Goal: Task Accomplishment & Management: Complete application form

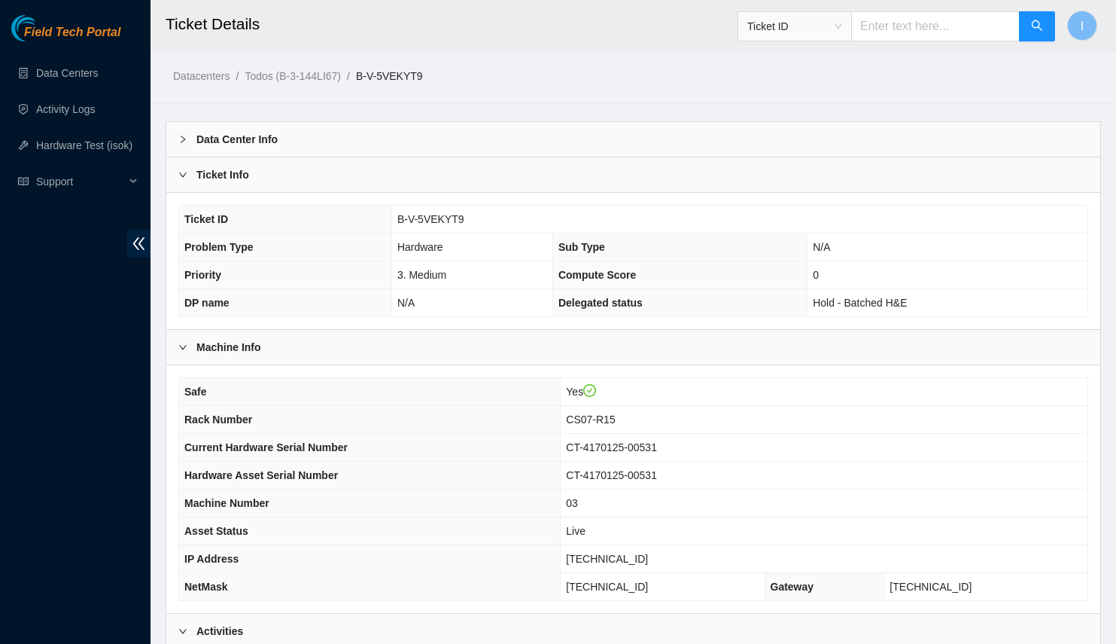
scroll to position [515, 0]
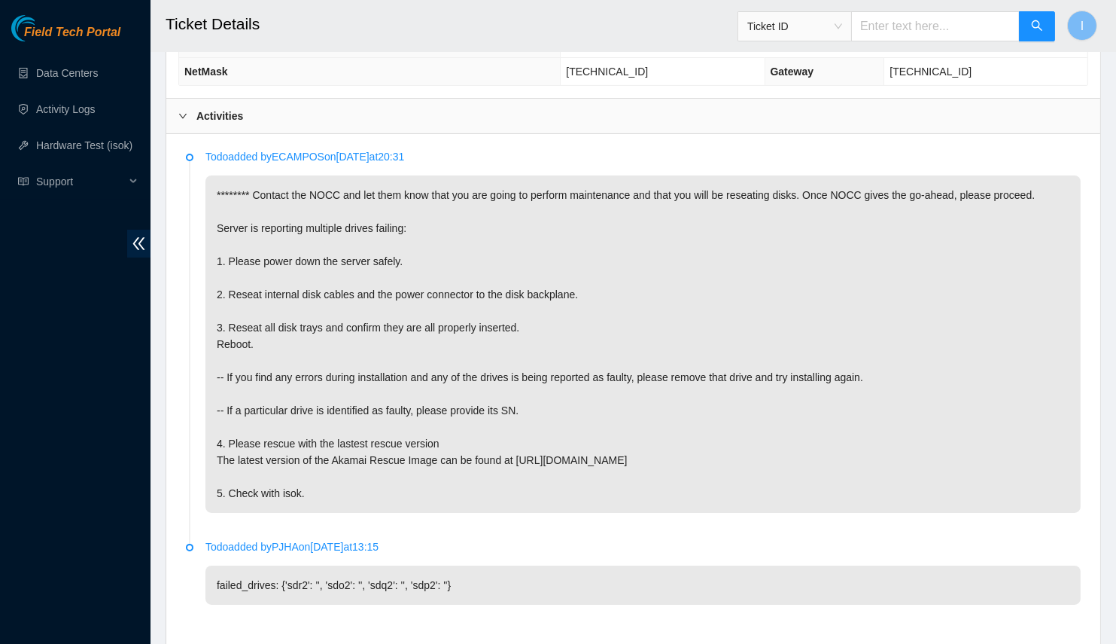
click at [513, 314] on p "******** Contact the NOCC and let them know that you are going to perform maint…" at bounding box center [643, 343] width 875 height 337
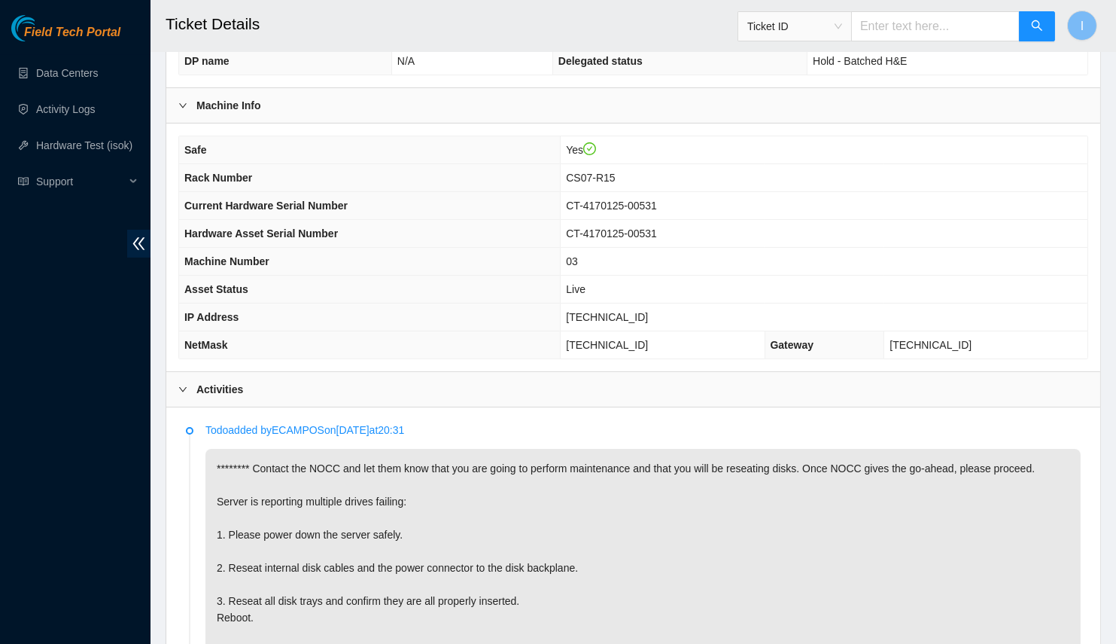
click at [190, 178] on span "Rack Number" at bounding box center [218, 178] width 68 height 12
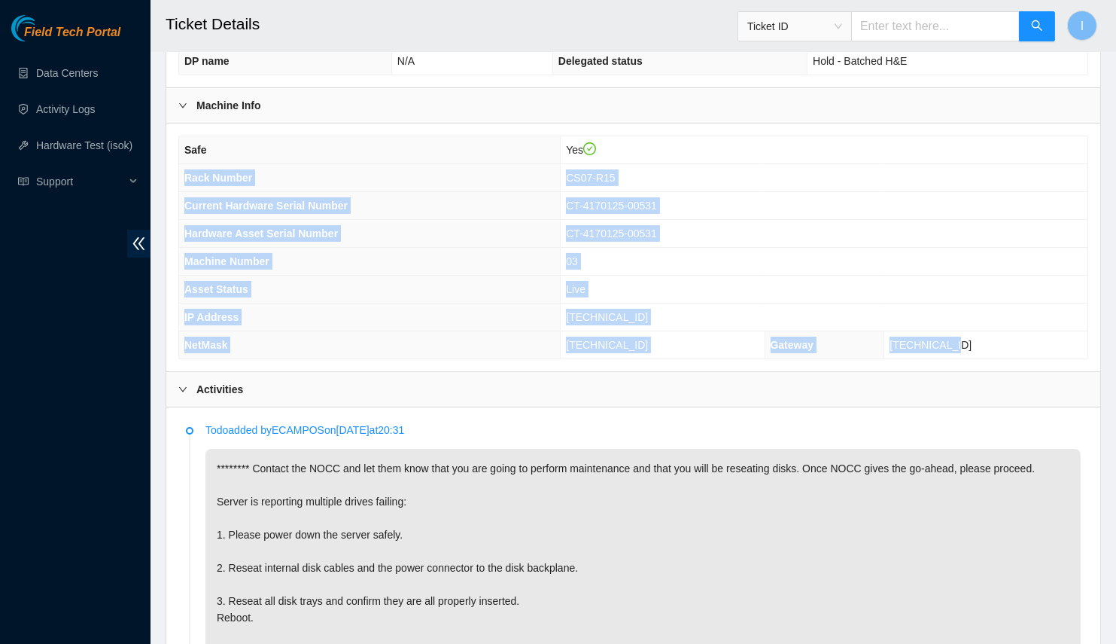
drag, startPoint x: 190, startPoint y: 178, endPoint x: 1016, endPoint y: 349, distance: 843.9
click at [1016, 349] on tbody "Safe Yes Rack Number CS07-R15 Current Hardware Serial Number CT-4170125-00531 H…" at bounding box center [633, 247] width 909 height 222
copy tbody "Rack Number CS07-R15 Current Hardware Serial Number CT-4170125-00531 Hardware A…"
click at [336, 303] on th "IP Address" at bounding box center [370, 317] width 382 height 28
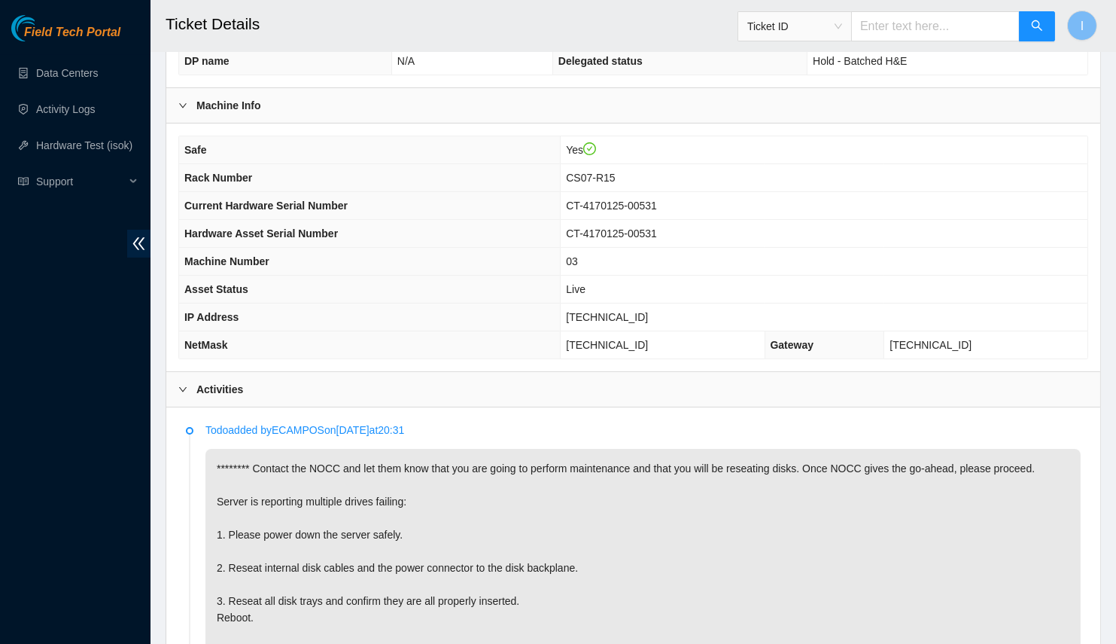
scroll to position [446, 0]
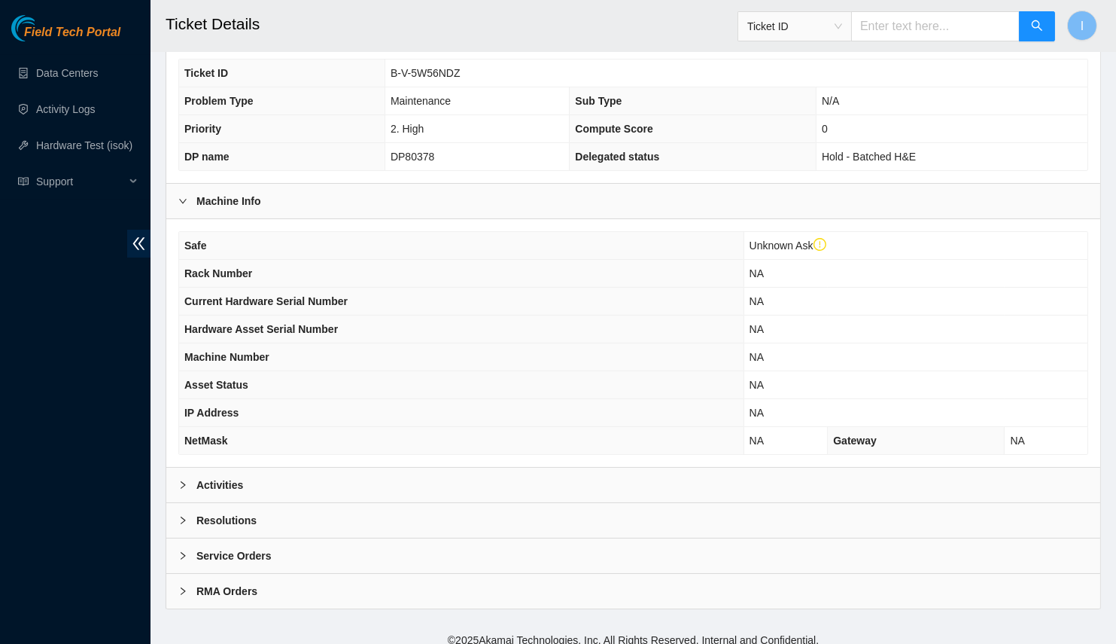
drag, startPoint x: 306, startPoint y: 482, endPoint x: 336, endPoint y: 431, distance: 59.1
click at [306, 482] on div "Activities" at bounding box center [633, 484] width 934 height 35
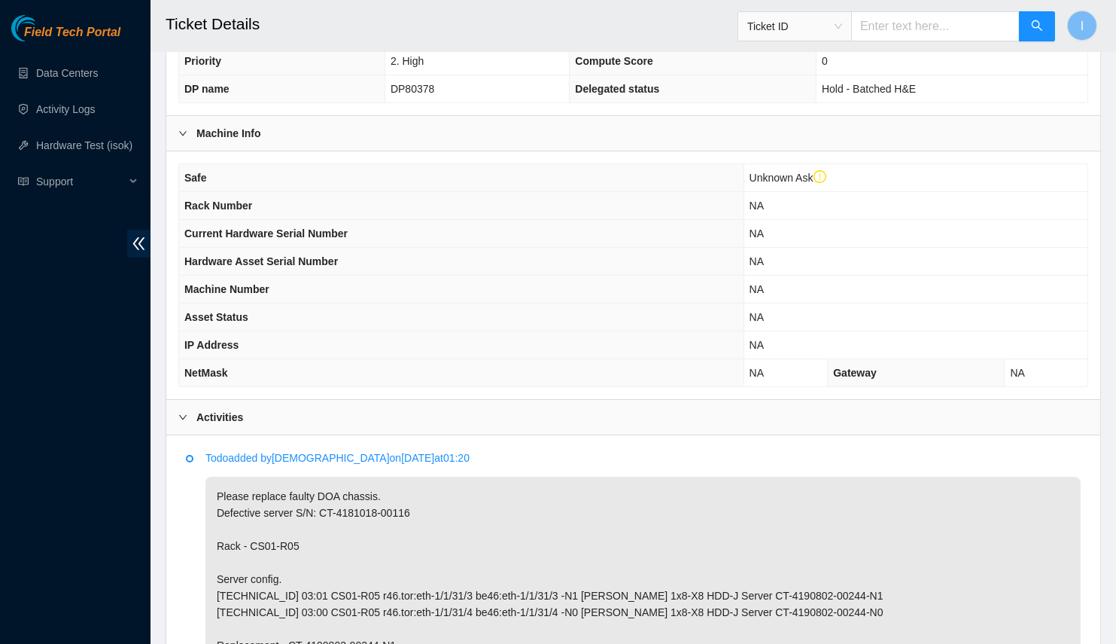
scroll to position [38, 0]
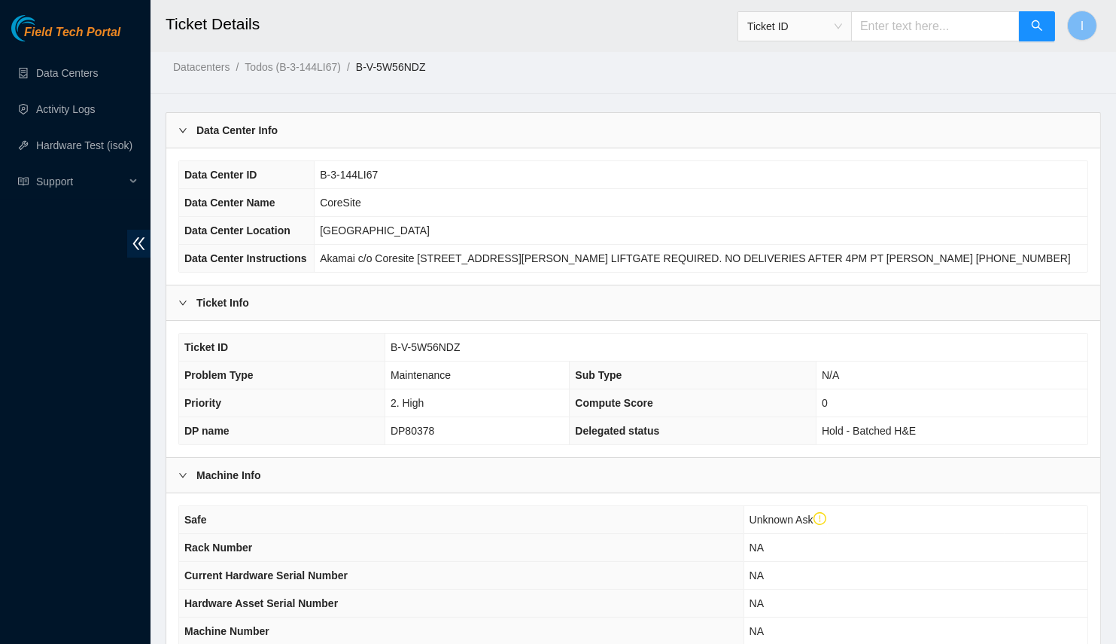
click at [369, 126] on div "Data Center Info" at bounding box center [633, 130] width 934 height 35
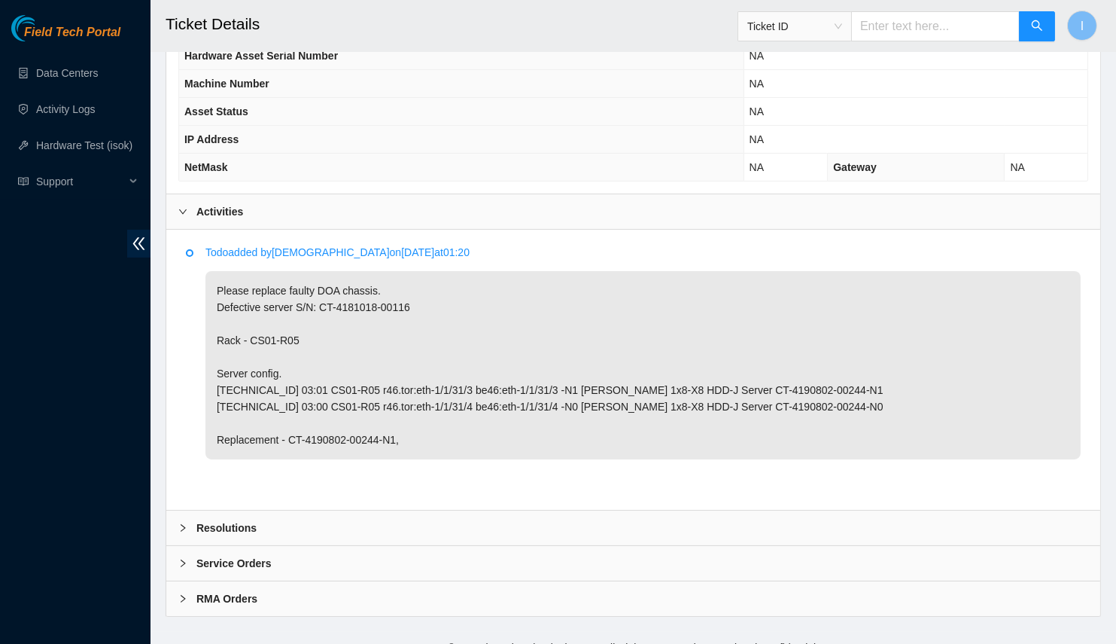
scroll to position [457, 0]
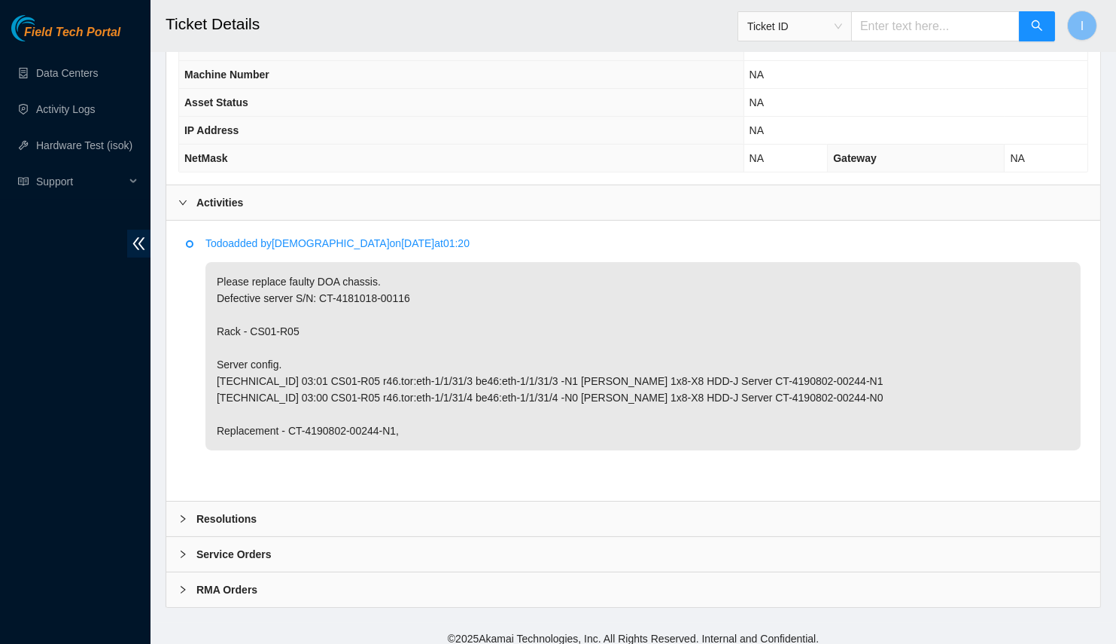
click at [325, 510] on div "Resolutions" at bounding box center [633, 518] width 934 height 35
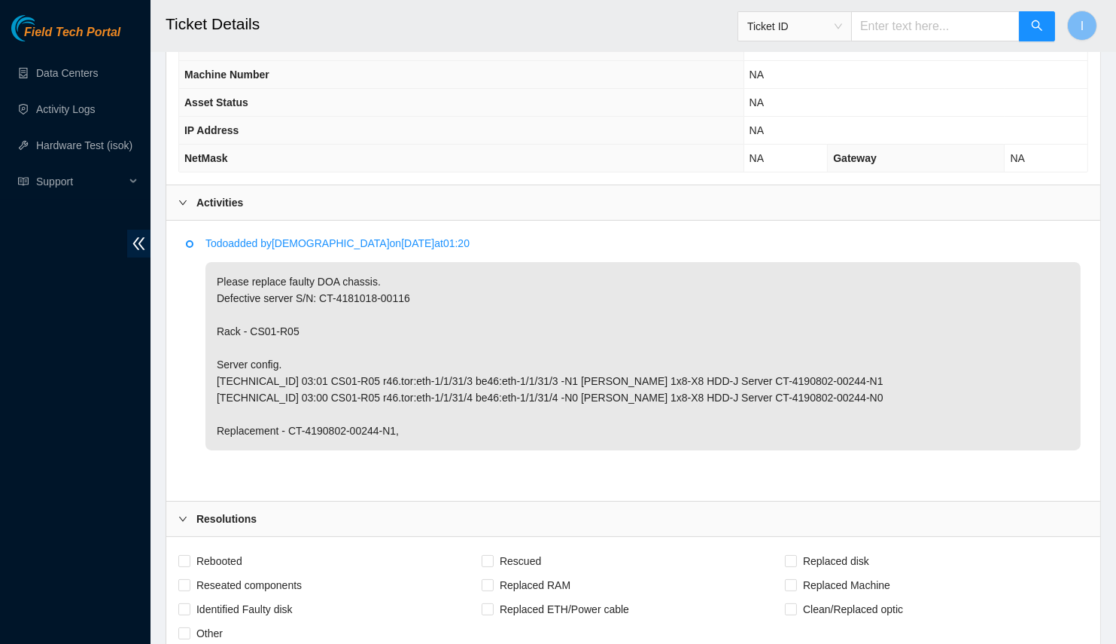
scroll to position [799, 0]
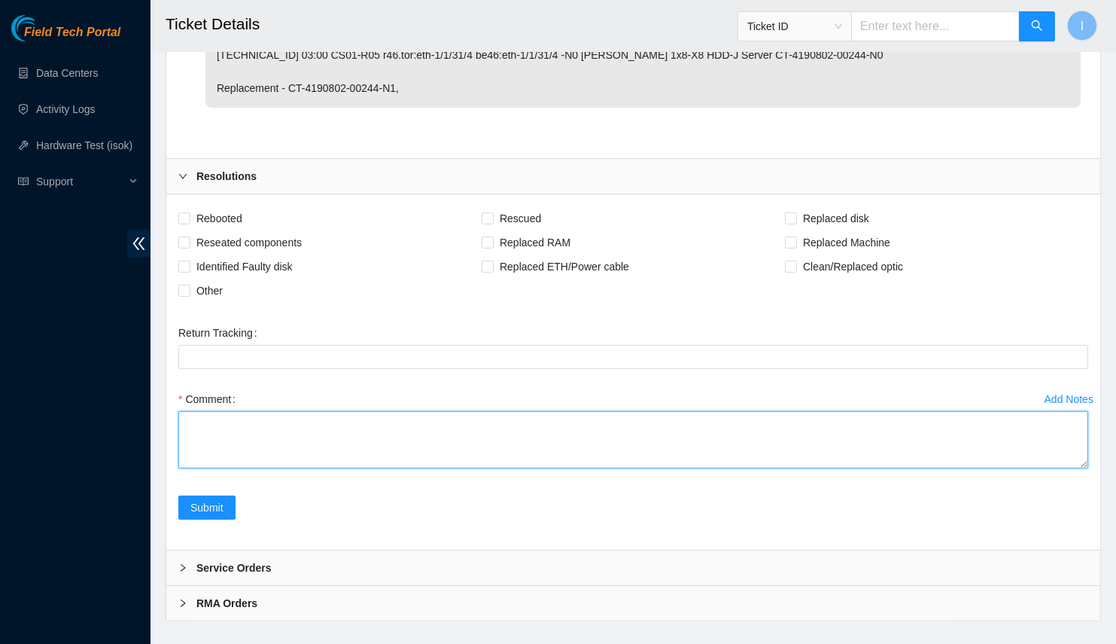
click at [346, 439] on textarea "Comment" at bounding box center [633, 439] width 910 height 57
paste textarea "Server has been replaced Passes ISOK Return: 884764415958 FEDEX GROUND SCHEDULE…"
drag, startPoint x: 1083, startPoint y: 456, endPoint x: 1100, endPoint y: 644, distance: 188.2
click at [1100, 550] on div "Rebooted Rescued Replaced disk Reseated components Replaced RAM Replaced Machin…" at bounding box center [633, 371] width 934 height 355
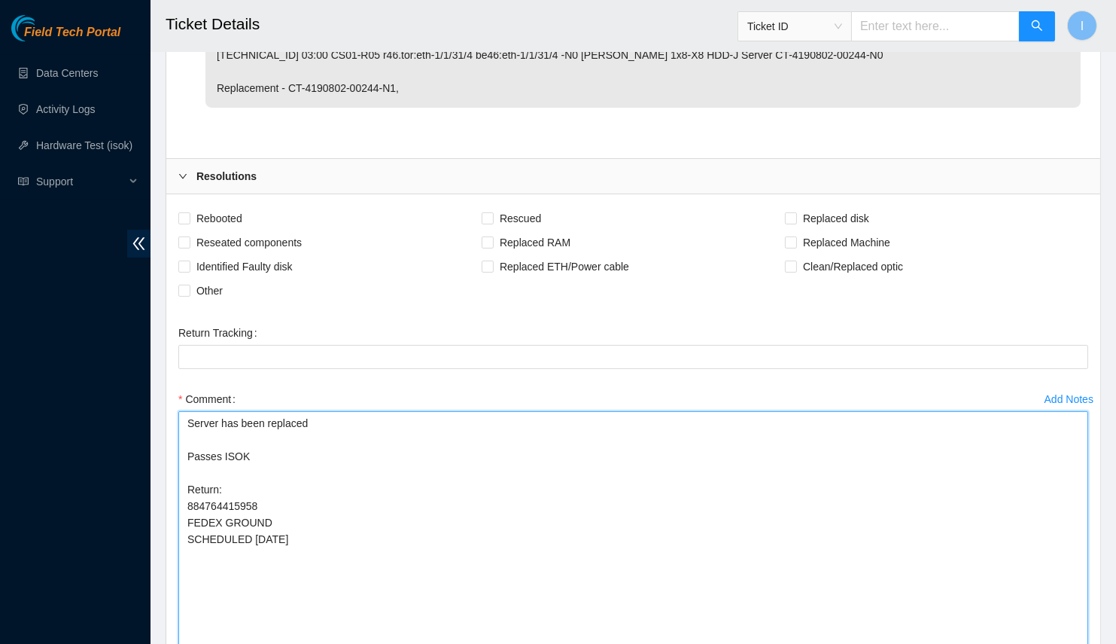
scroll to position [936, 0]
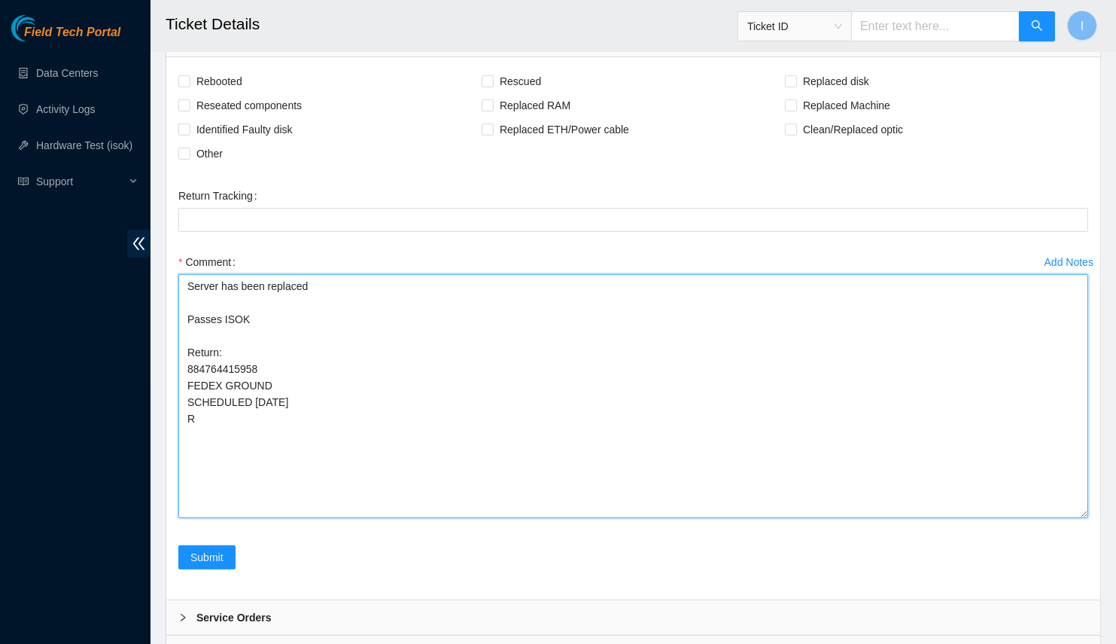
paste textarea "EF: RMA B-V-5W67P34"
type textarea "Server has been replaced Passes ISOK Return: 884764415958 FEDEX GROUND SCHEDULE…"
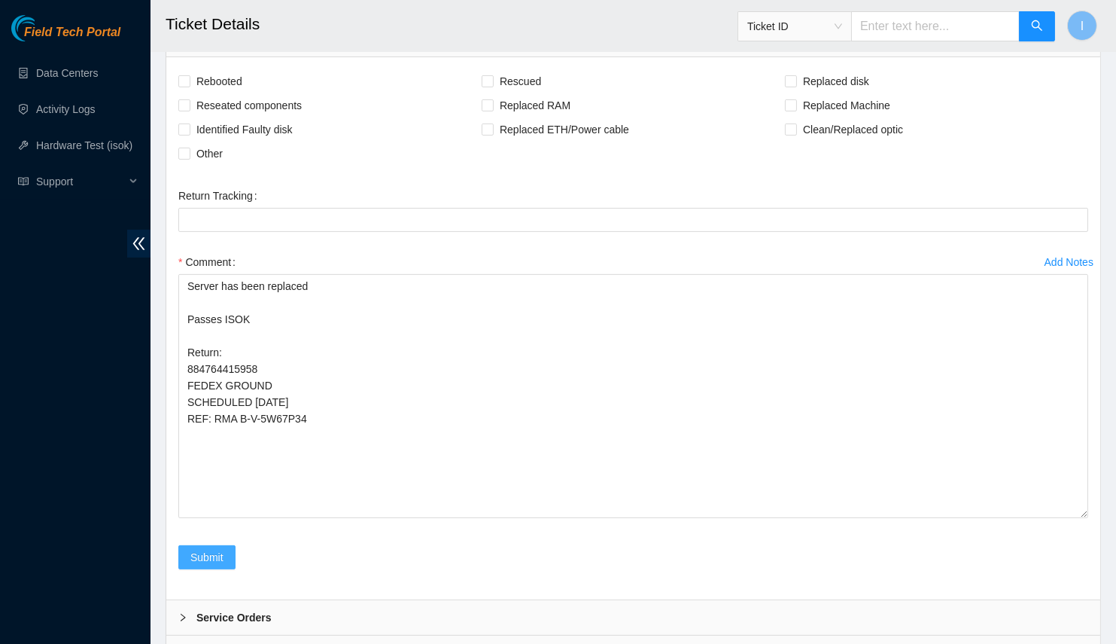
click at [223, 545] on button "Submit" at bounding box center [206, 557] width 57 height 24
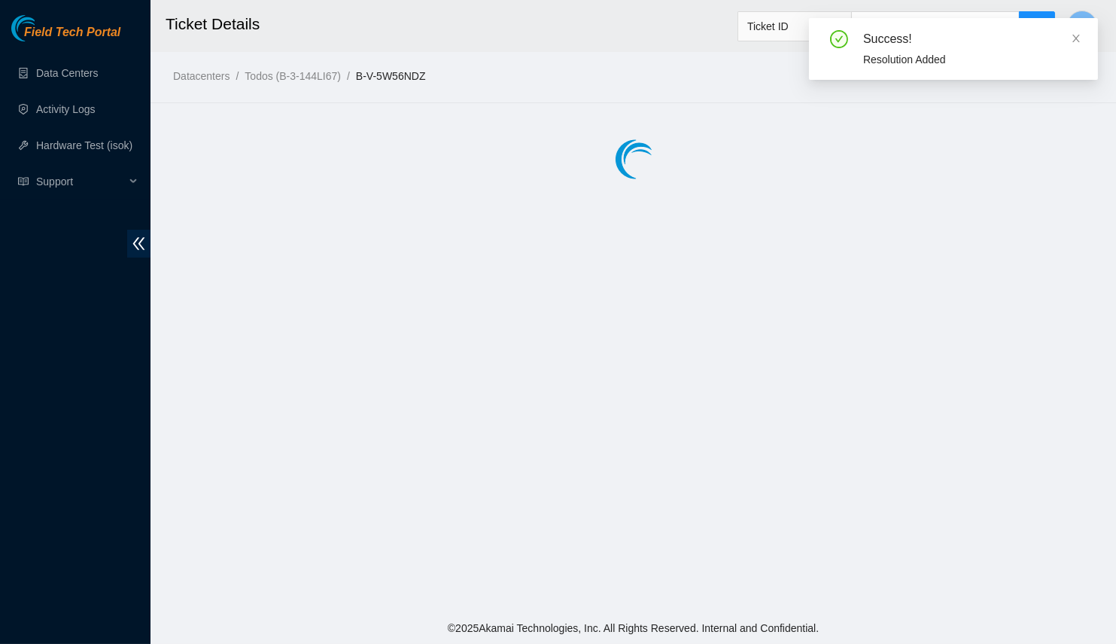
scroll to position [0, 0]
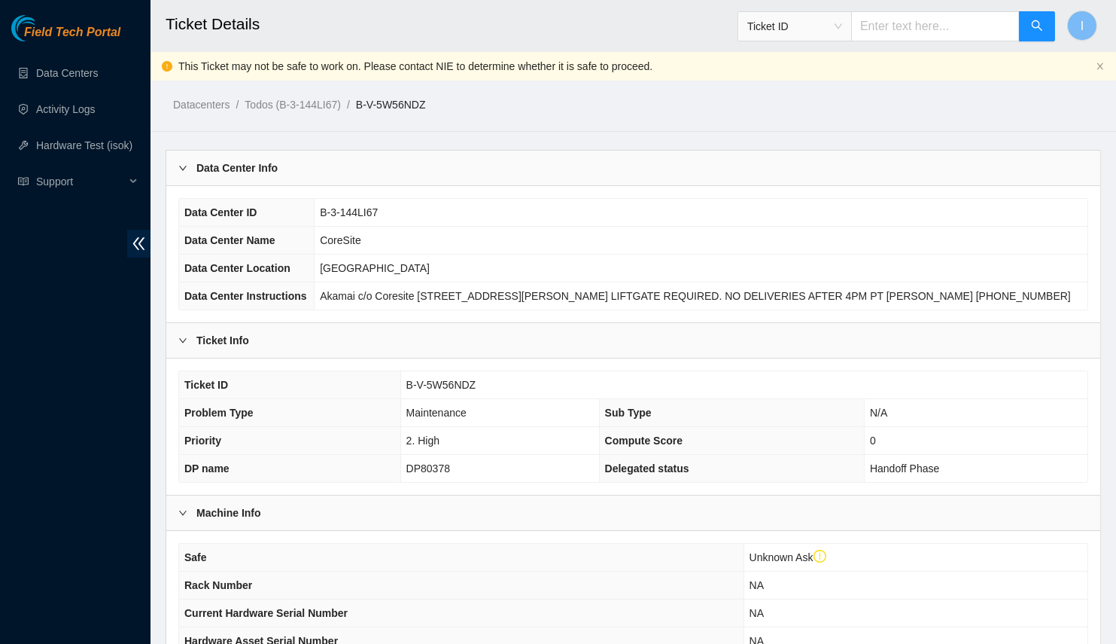
click at [519, 172] on div "Data Center Info" at bounding box center [633, 168] width 934 height 35
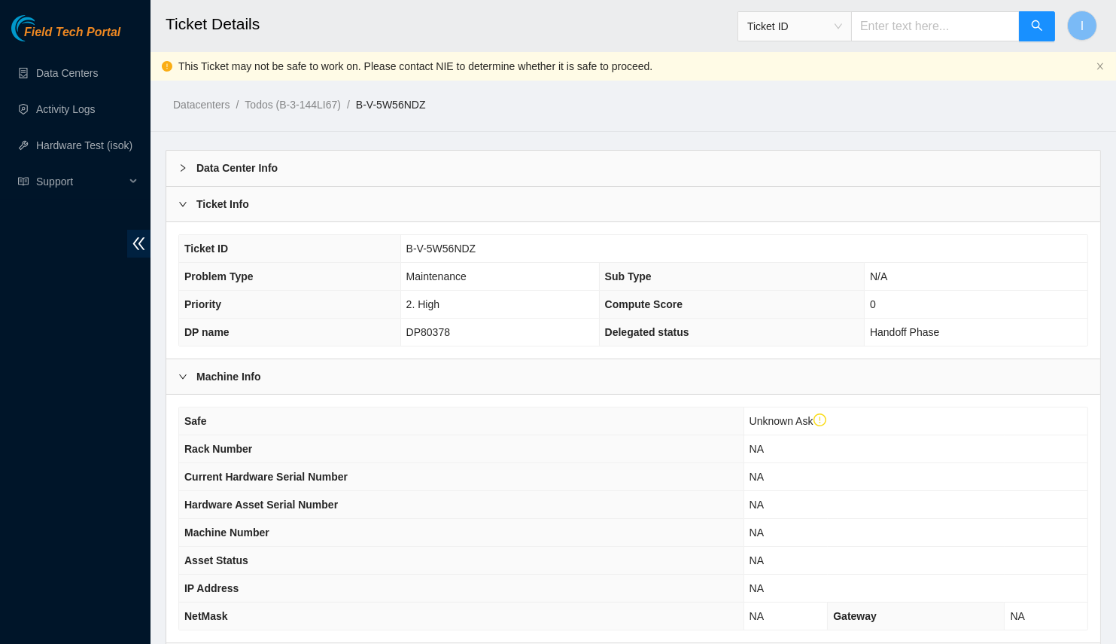
scroll to position [177, 0]
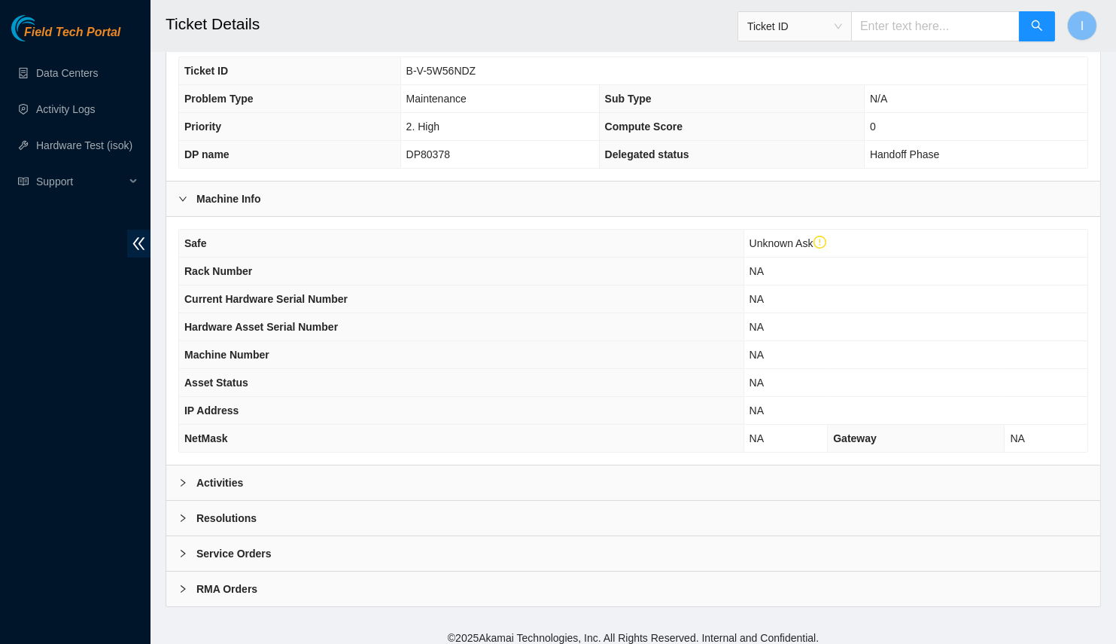
click at [298, 467] on div "Activities" at bounding box center [633, 482] width 934 height 35
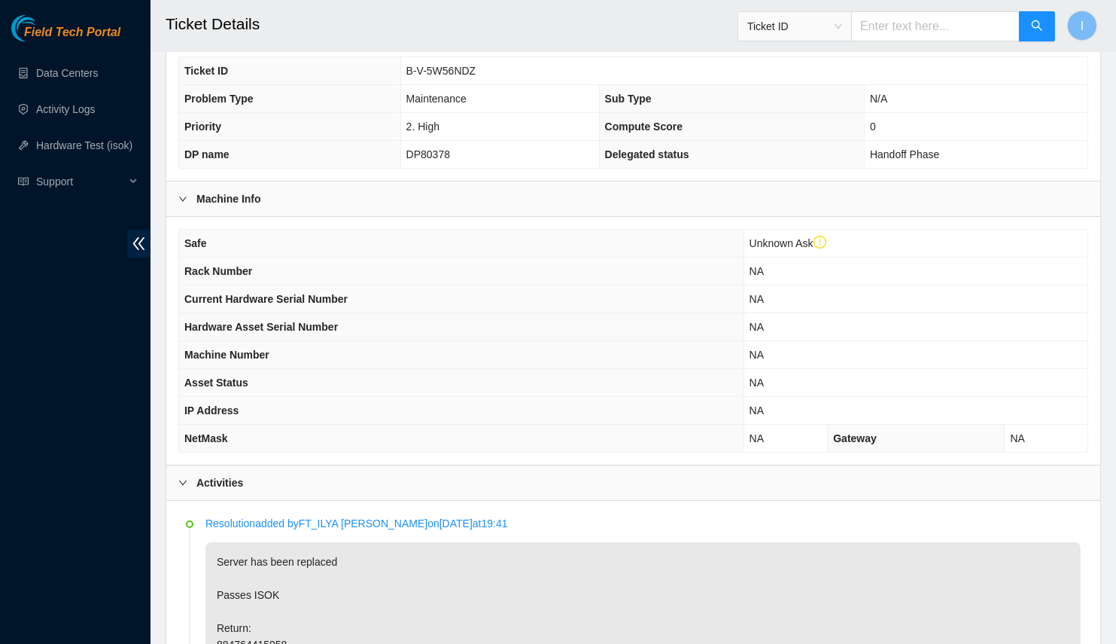
scroll to position [587, 0]
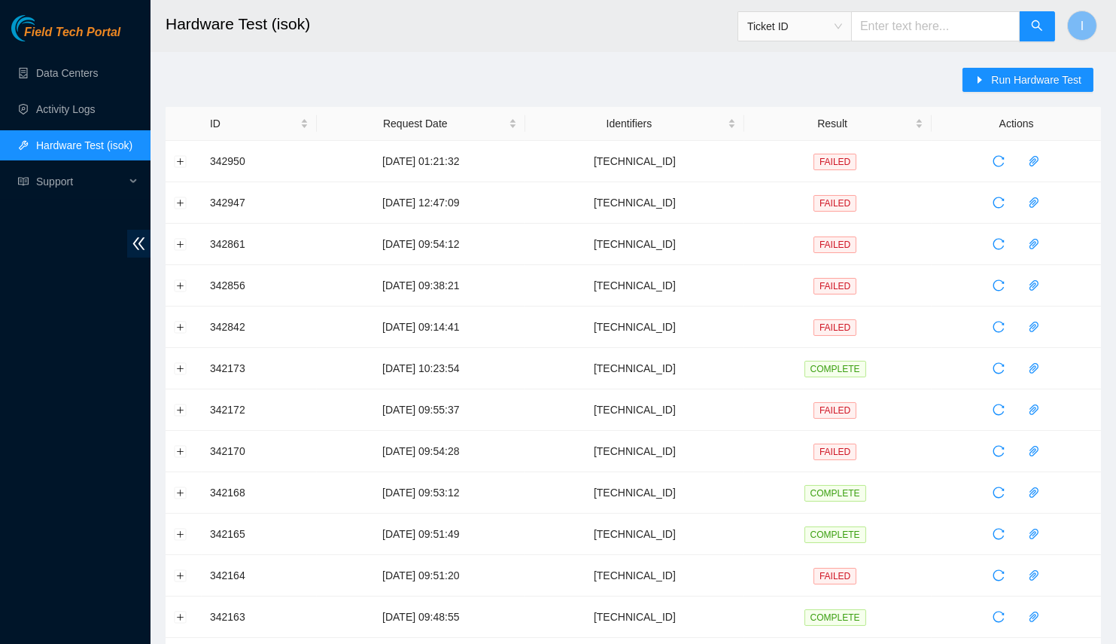
click at [1014, 40] on input "text" at bounding box center [935, 26] width 169 height 30
click at [1017, 77] on span "Run Hardware Test" at bounding box center [1036, 80] width 90 height 17
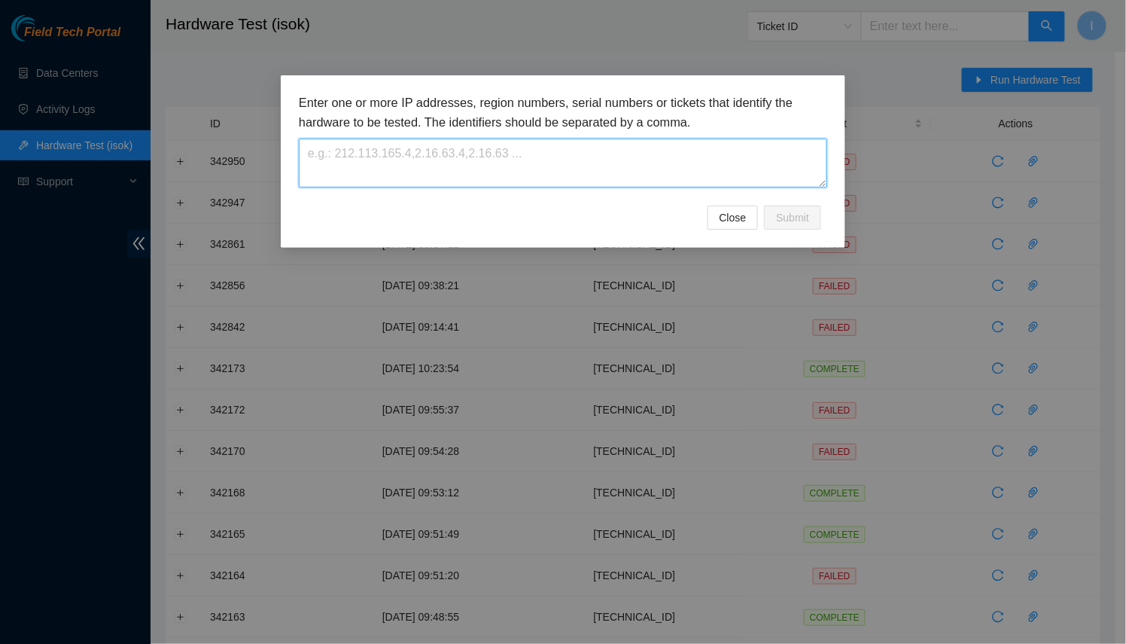
click at [705, 163] on textarea at bounding box center [563, 163] width 528 height 49
paste textarea "23.216.148.6"
type textarea "23.216.148.6"
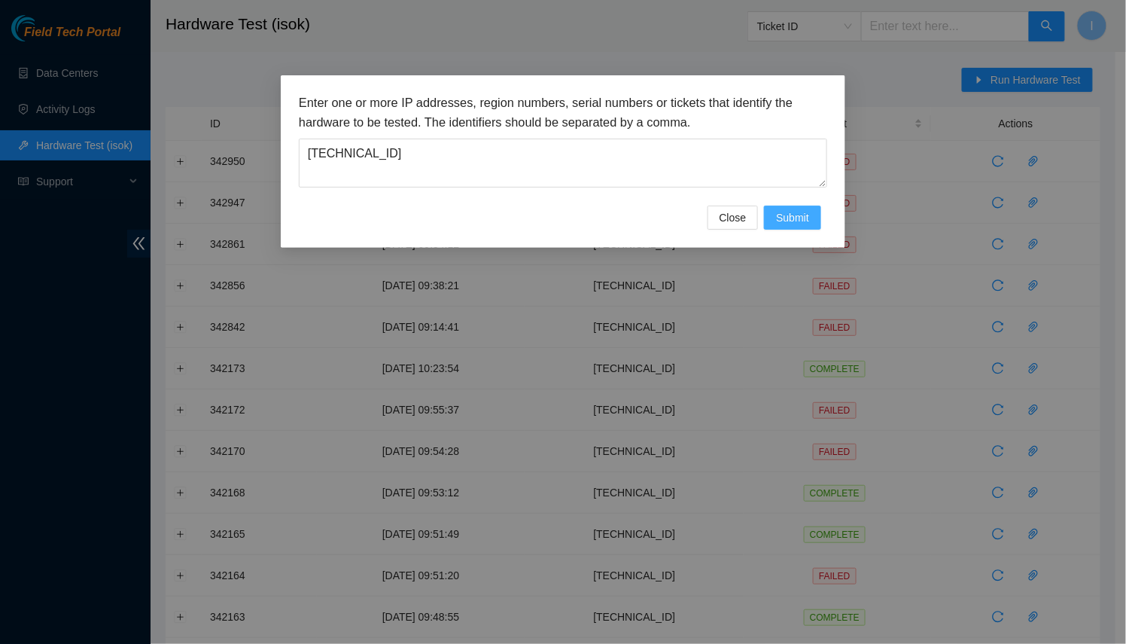
click at [787, 218] on span "Submit" at bounding box center [792, 217] width 33 height 17
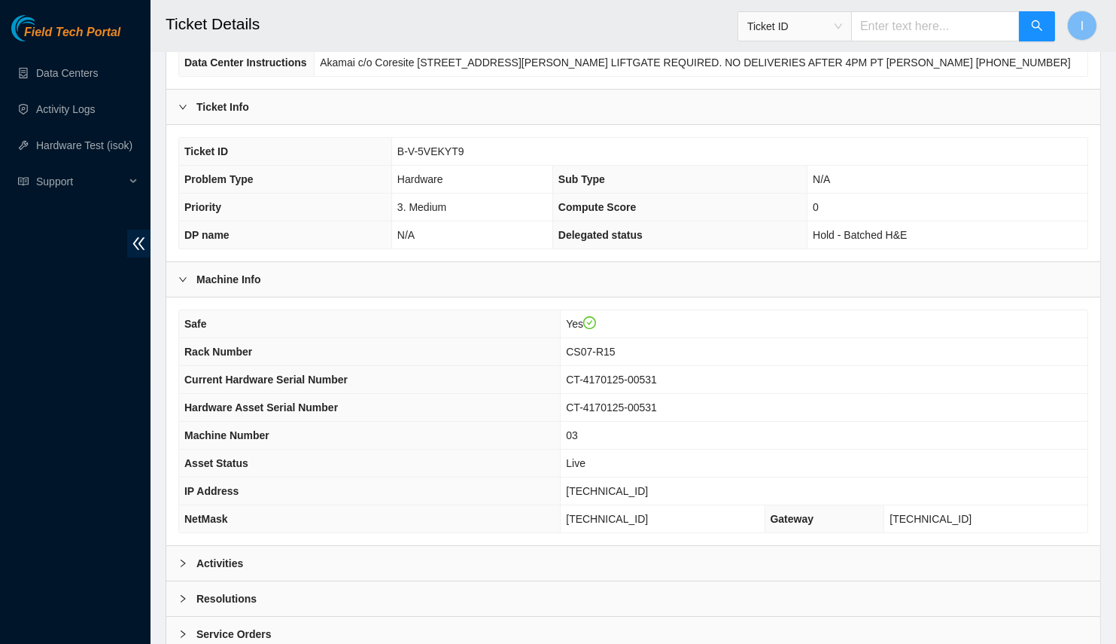
scroll to position [273, 0]
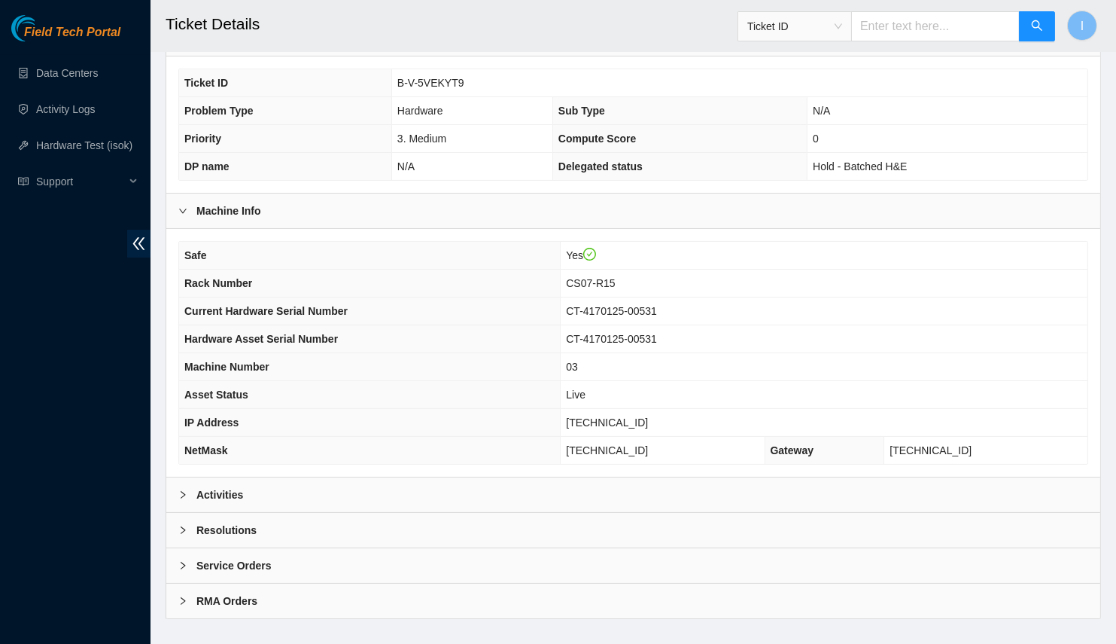
click at [626, 409] on td "[TECHNICAL_ID]" at bounding box center [824, 423] width 527 height 28
copy span "[TECHNICAL_ID]"
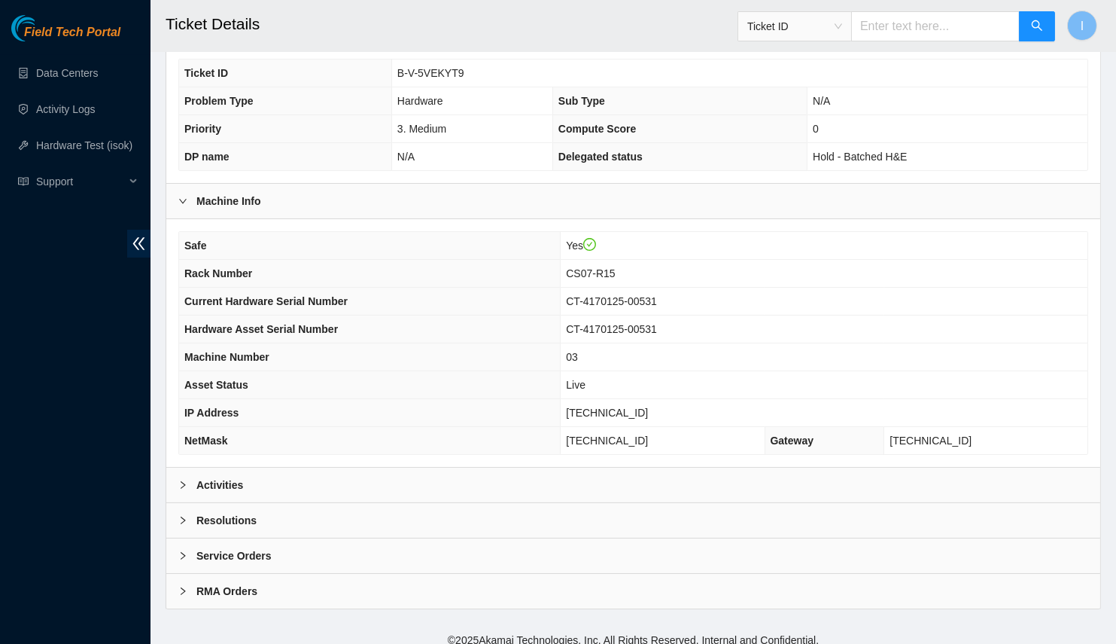
click at [452, 473] on div "Activities" at bounding box center [633, 484] width 934 height 35
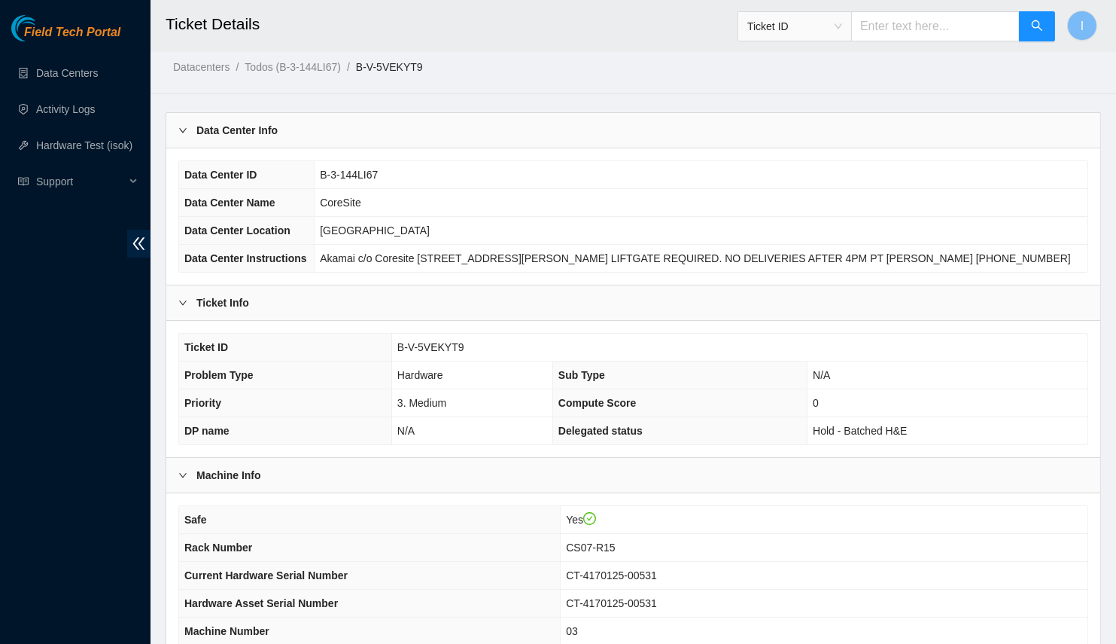
click at [401, 117] on div "Data Center Info" at bounding box center [633, 130] width 934 height 35
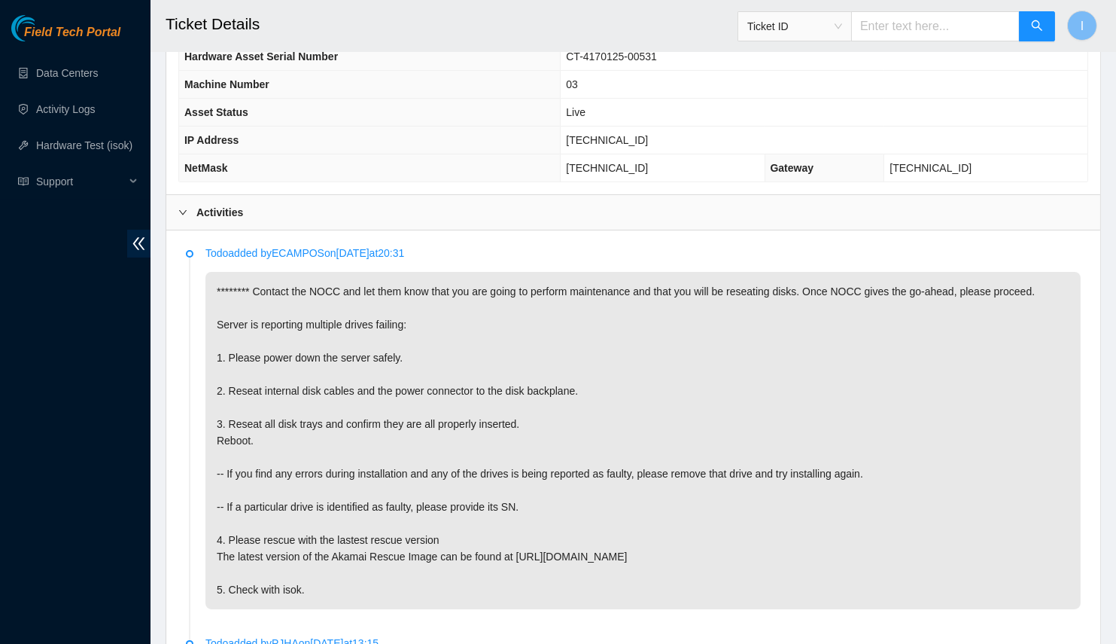
scroll to position [488, 0]
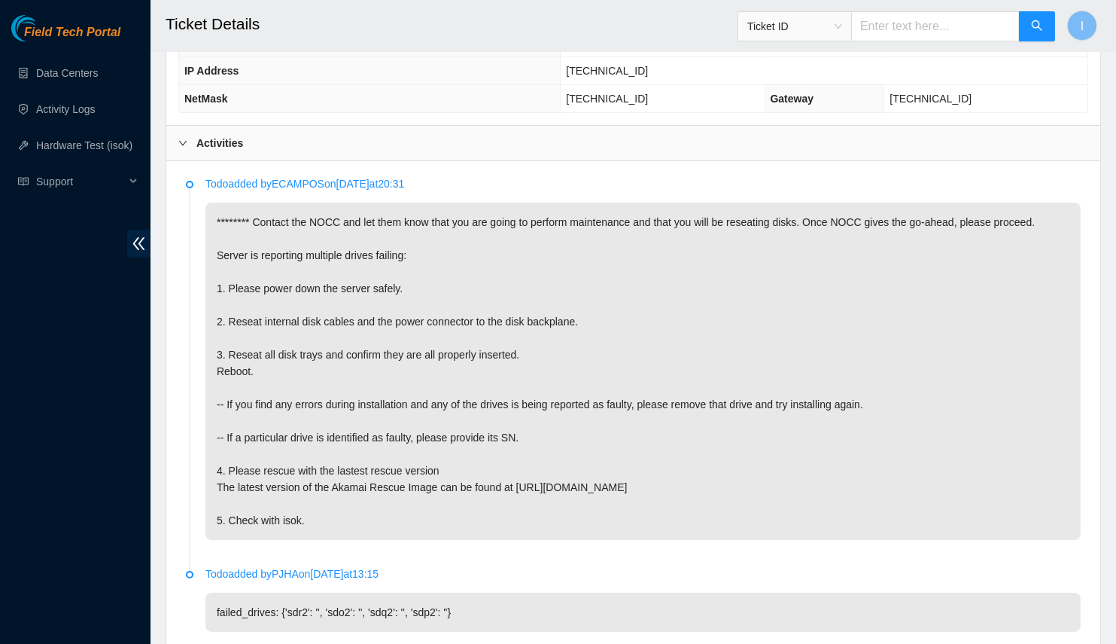
click at [608, 339] on p "******** Contact the NOCC and let them know that you are going to perform maint…" at bounding box center [643, 370] width 875 height 337
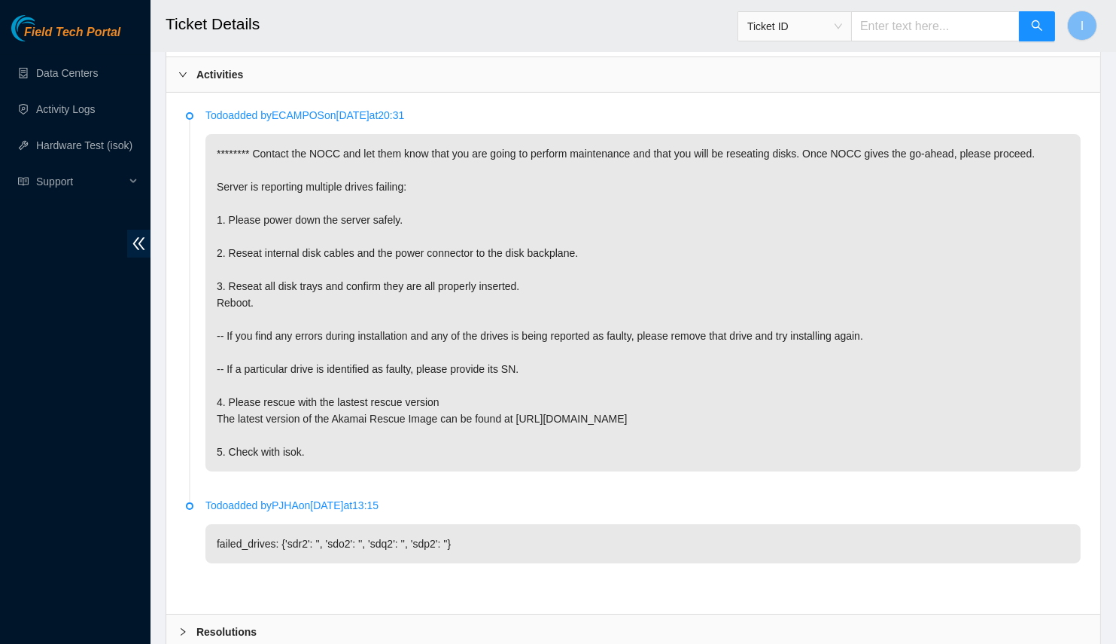
click at [428, 539] on p "failed_drives: {'sdr2': '', 'sdo2': '', 'sdq2': '', 'sdp2': ''}" at bounding box center [643, 543] width 875 height 39
drag, startPoint x: 428, startPoint y: 539, endPoint x: 285, endPoint y: 534, distance: 142.3
click at [285, 534] on p "failed_drives: {'sdr2': '', 'sdo2': '', 'sdq2': '', 'sdp2': ''}" at bounding box center [643, 543] width 875 height 39
copy p "sdr2': '', 'sdo2': '', 'sdq2': '', 'sdp2"
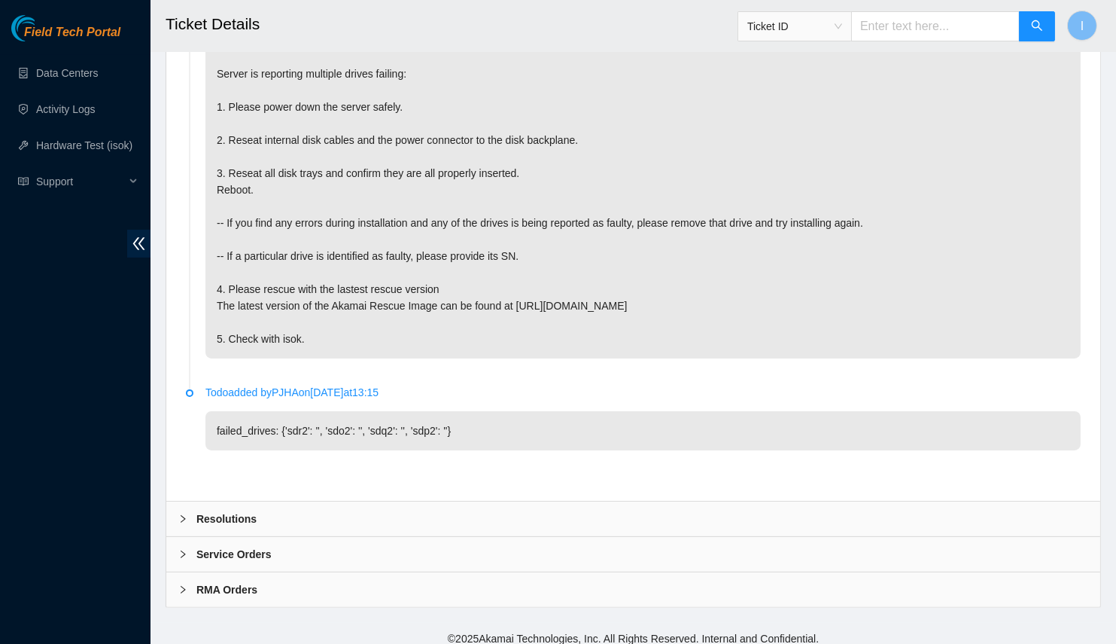
click at [324, 506] on div "Resolutions" at bounding box center [633, 518] width 934 height 35
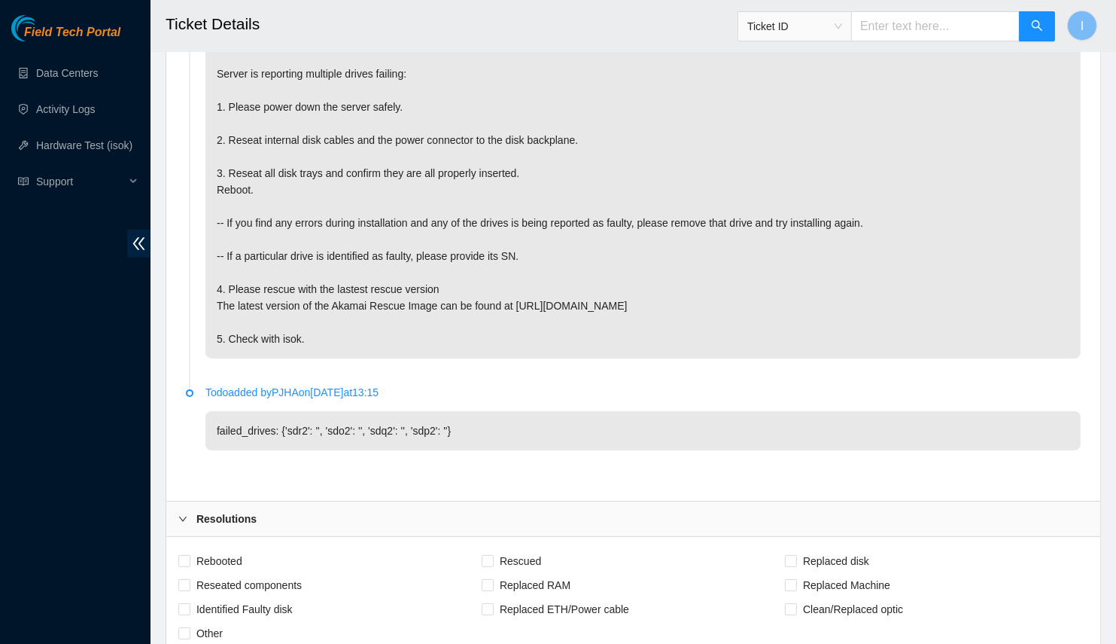
scroll to position [1038, 0]
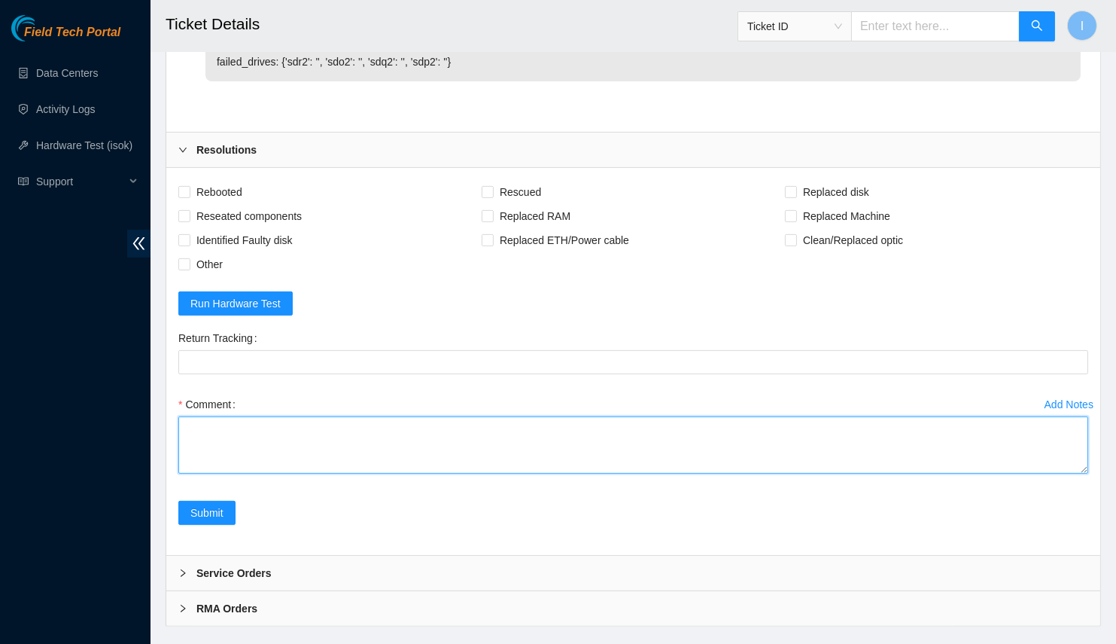
click at [458, 445] on textarea "Comment" at bounding box center [633, 444] width 910 height 57
paste textarea "B-V-5VEKYT9 Spoke with NOCC; safe Connected to console Multiple BUFFER I/O ERRO…"
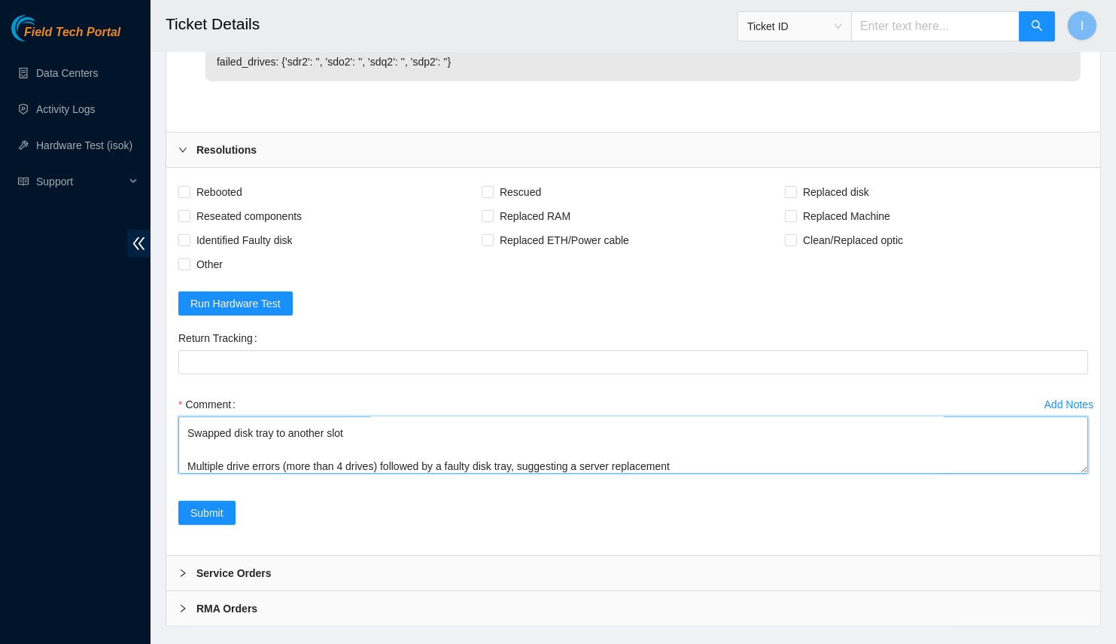
click at [1076, 458] on textarea "B-V-5VEKYT9 Spoke with NOCC; safe Connected to console Multiple BUFFER I/O ERRO…" at bounding box center [633, 444] width 910 height 57
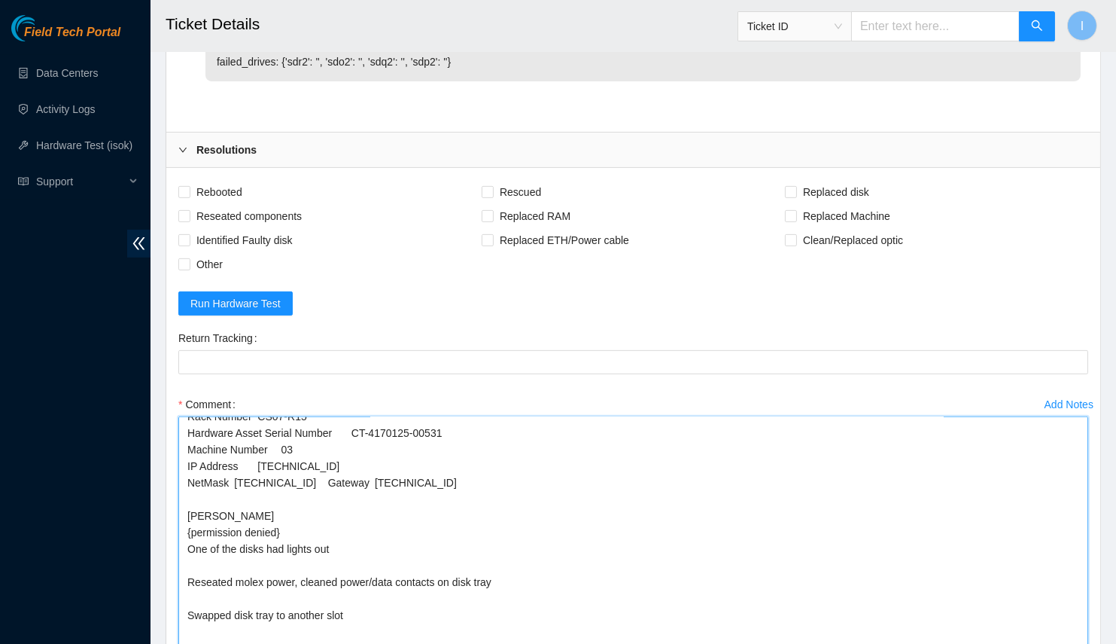
drag, startPoint x: 1086, startPoint y: 457, endPoint x: 934, endPoint y: 529, distance: 168.4
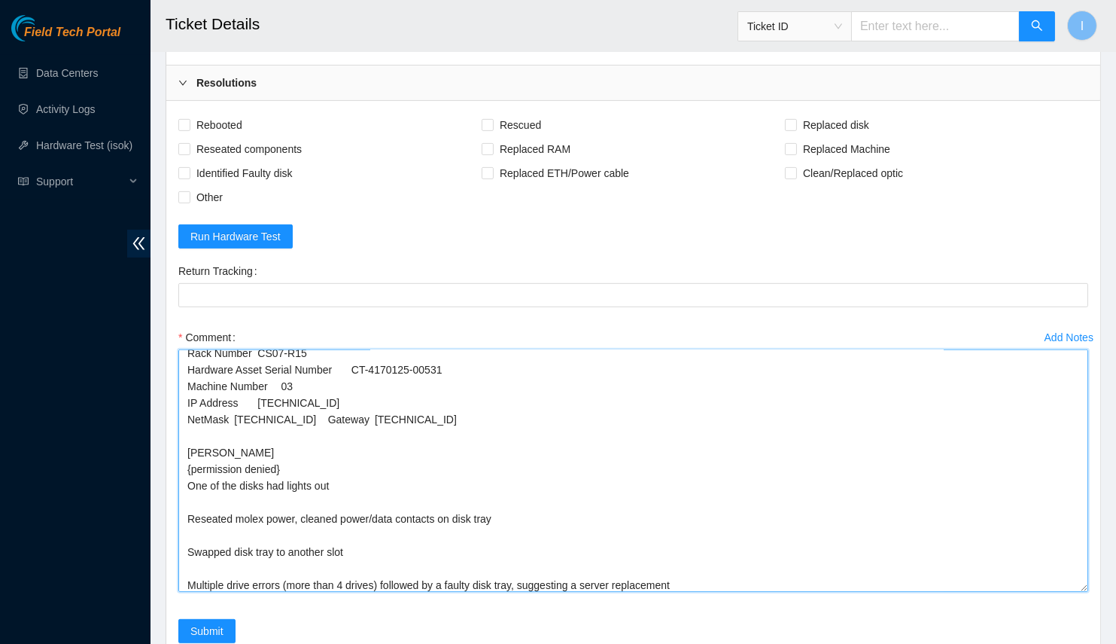
scroll to position [205, 0]
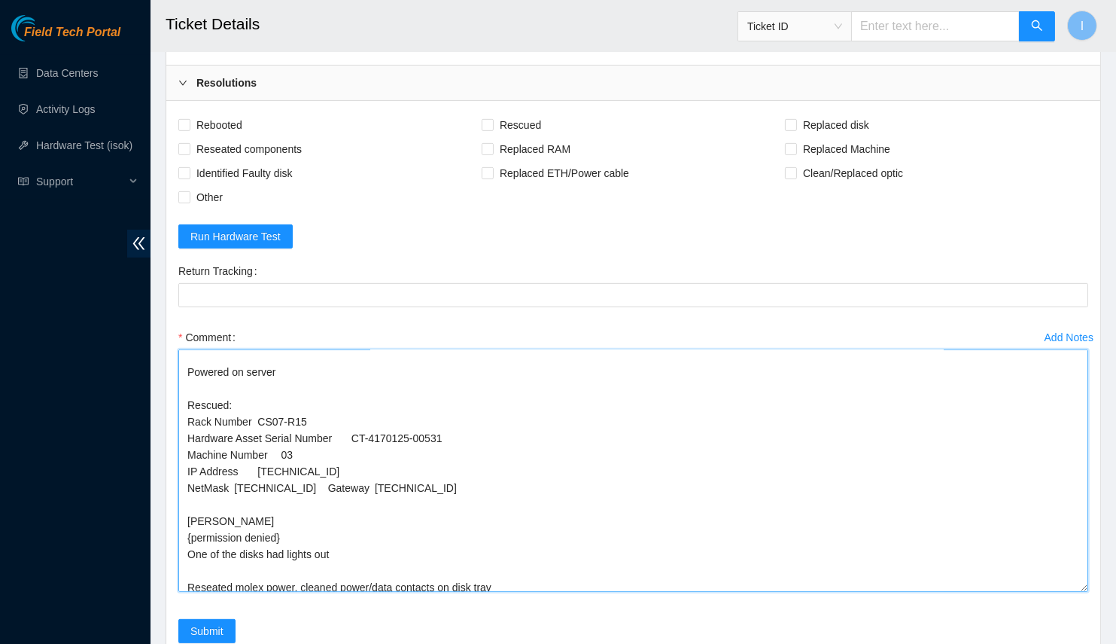
drag, startPoint x: 224, startPoint y: 389, endPoint x: 449, endPoint y: 474, distance: 239.9
click at [449, 474] on textarea "B-V-5VEKYT9 Spoke with NOCC; safe Connected to console Multiple BUFFER I/O ERRO…" at bounding box center [633, 470] width 910 height 242
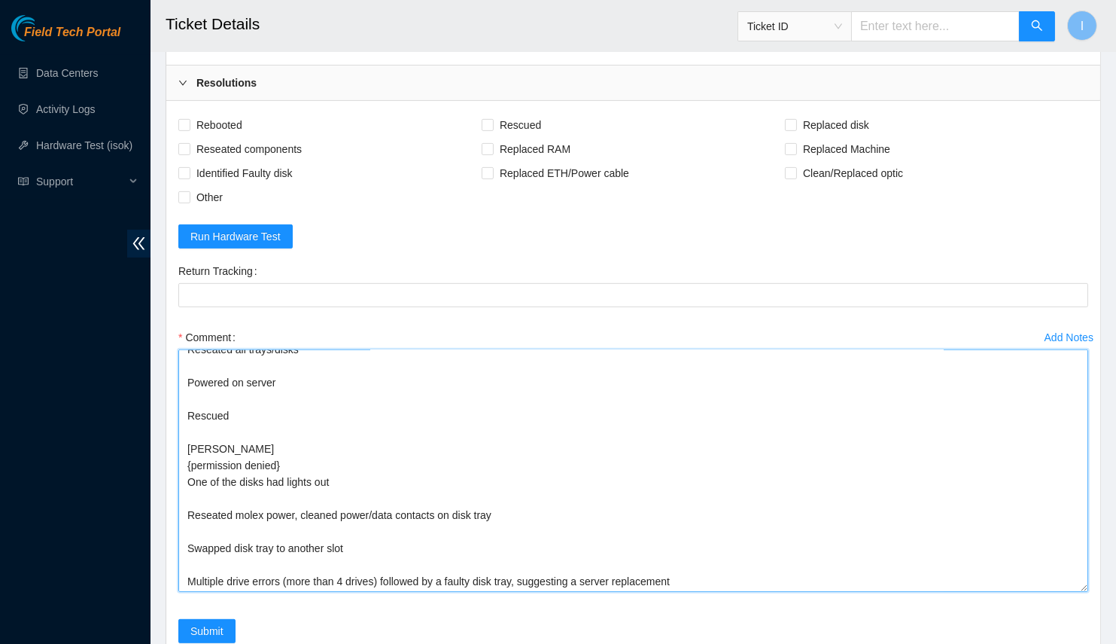
scroll to position [0, 0]
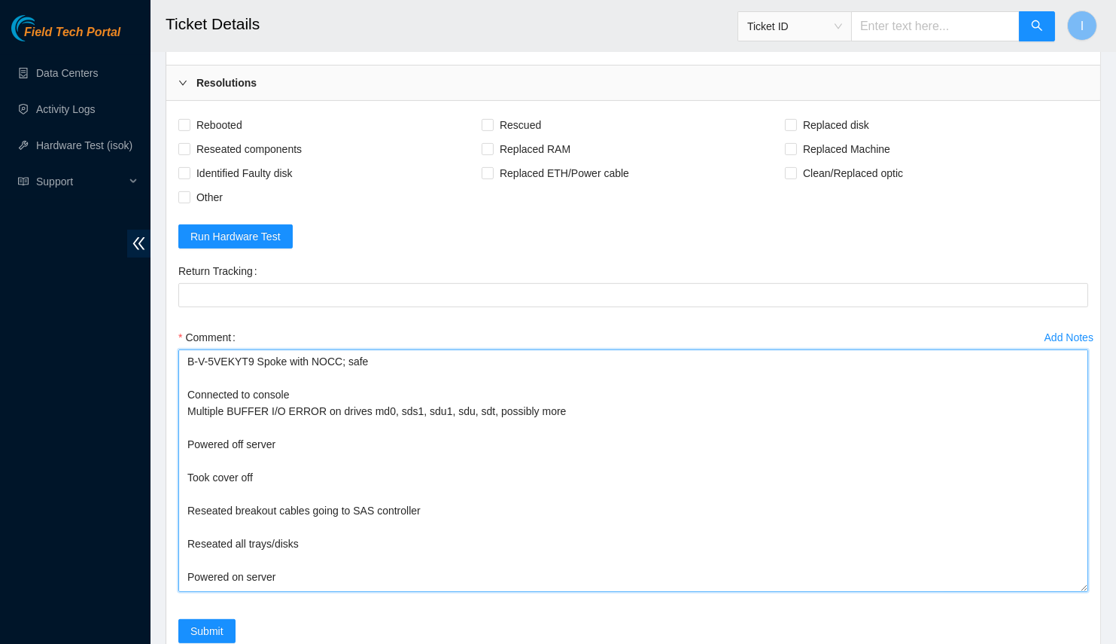
drag, startPoint x: 249, startPoint y: 355, endPoint x: 154, endPoint y: 339, distance: 96.2
click at [374, 394] on textarea "Spoke with NOCC; safe Connected to console Multiple BUFFER I/O ERROR on drives …" at bounding box center [633, 470] width 910 height 242
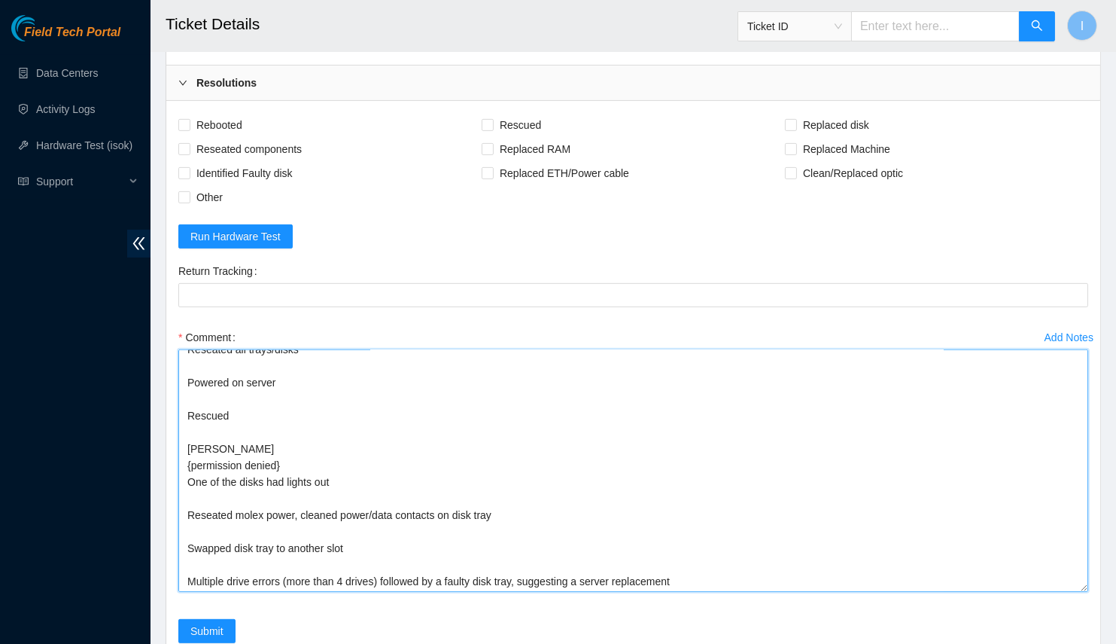
scroll to position [1173, 0]
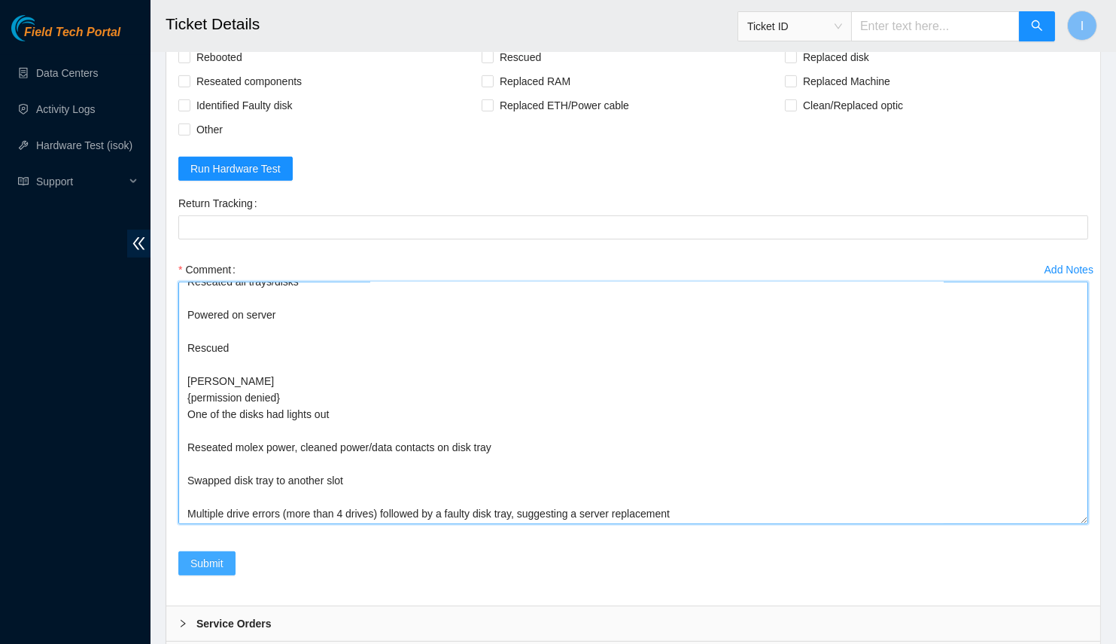
type textarea "Spoke with NOCC; safe Connected to console Multiple BUFFER I/O ERROR on drives …"
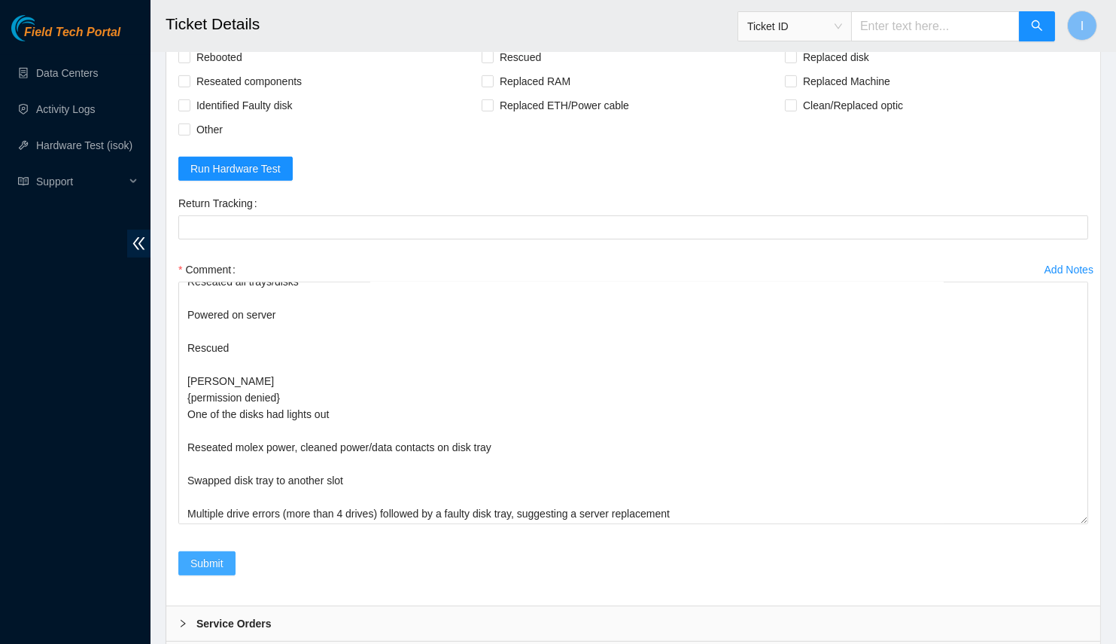
click at [213, 557] on span "Submit" at bounding box center [206, 563] width 33 height 17
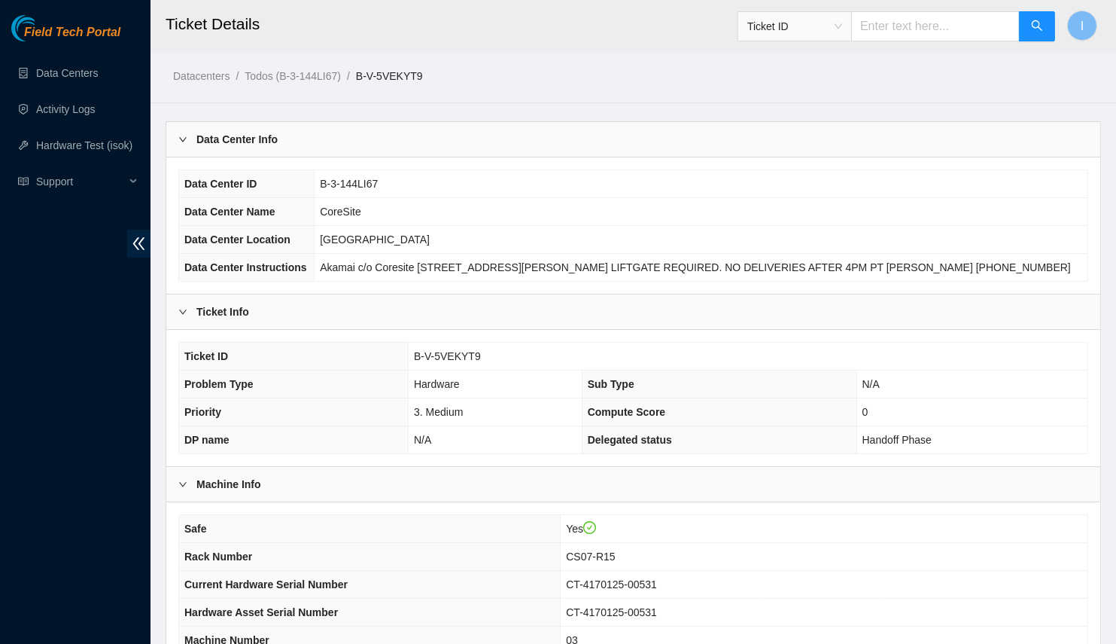
scroll to position [283, 0]
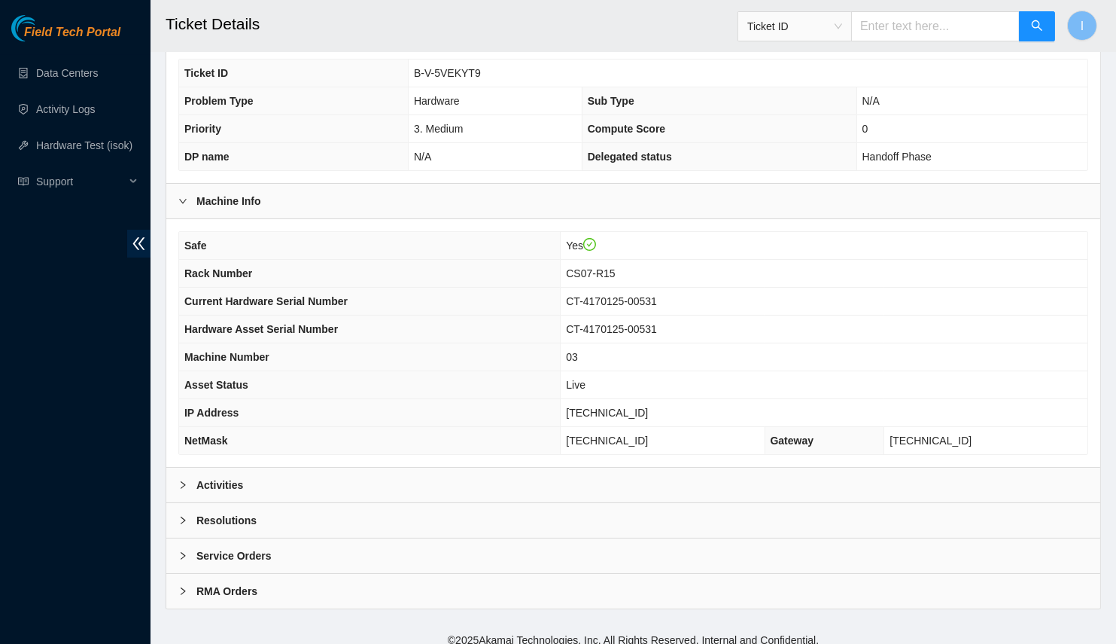
drag, startPoint x: 256, startPoint y: 466, endPoint x: 268, endPoint y: 462, distance: 12.6
click at [257, 467] on div "Activities" at bounding box center [633, 484] width 934 height 35
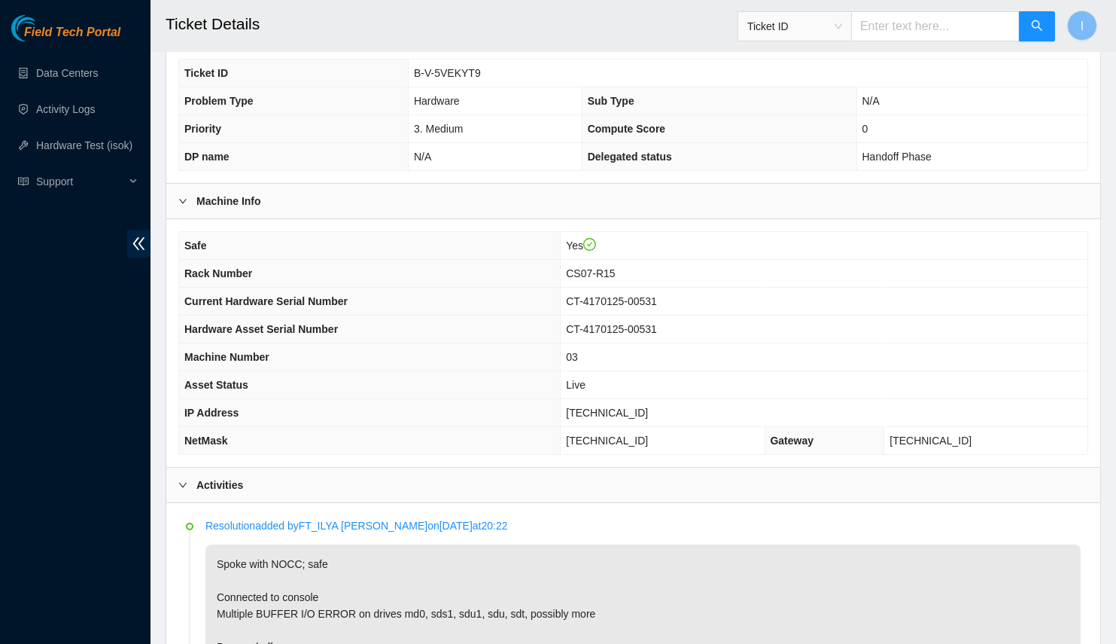
scroll to position [0, 0]
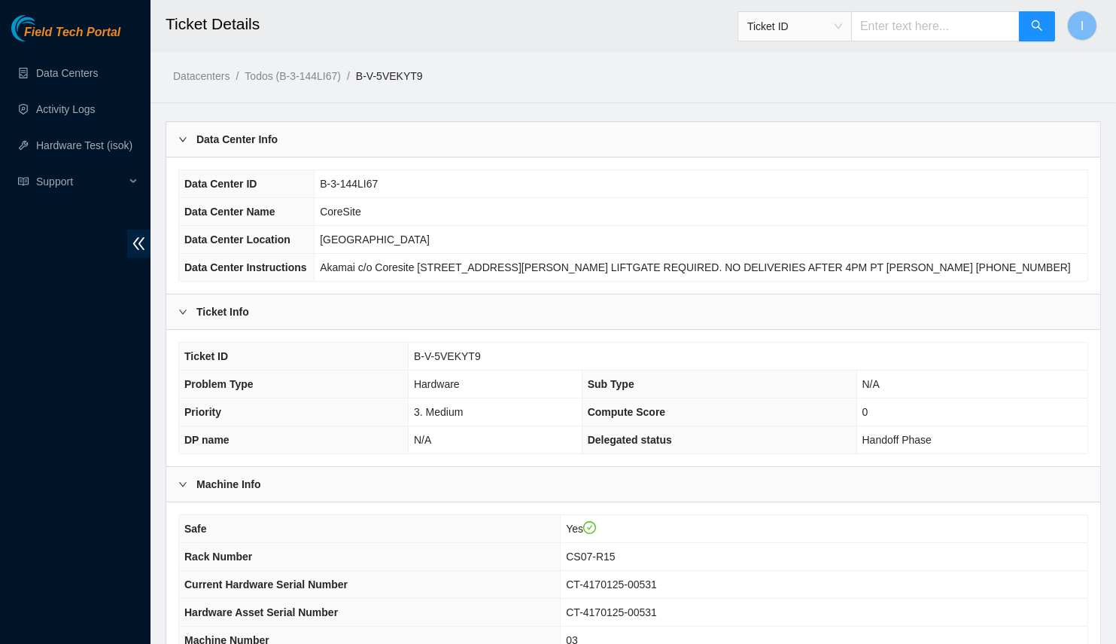
click at [402, 129] on div "Data Center Info" at bounding box center [633, 139] width 934 height 35
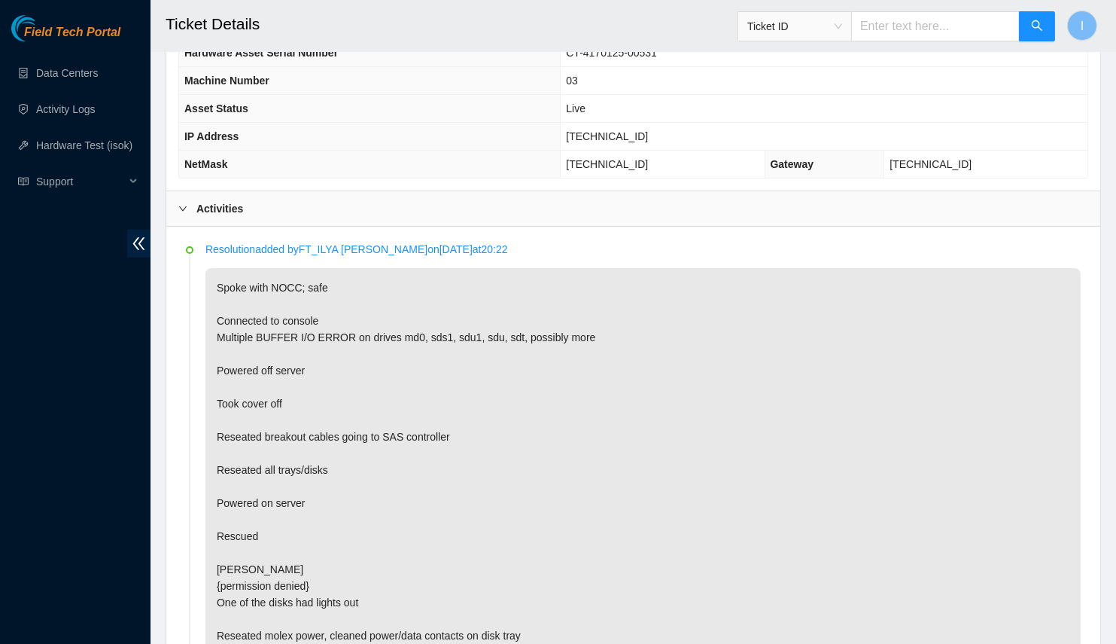
scroll to position [148, 0]
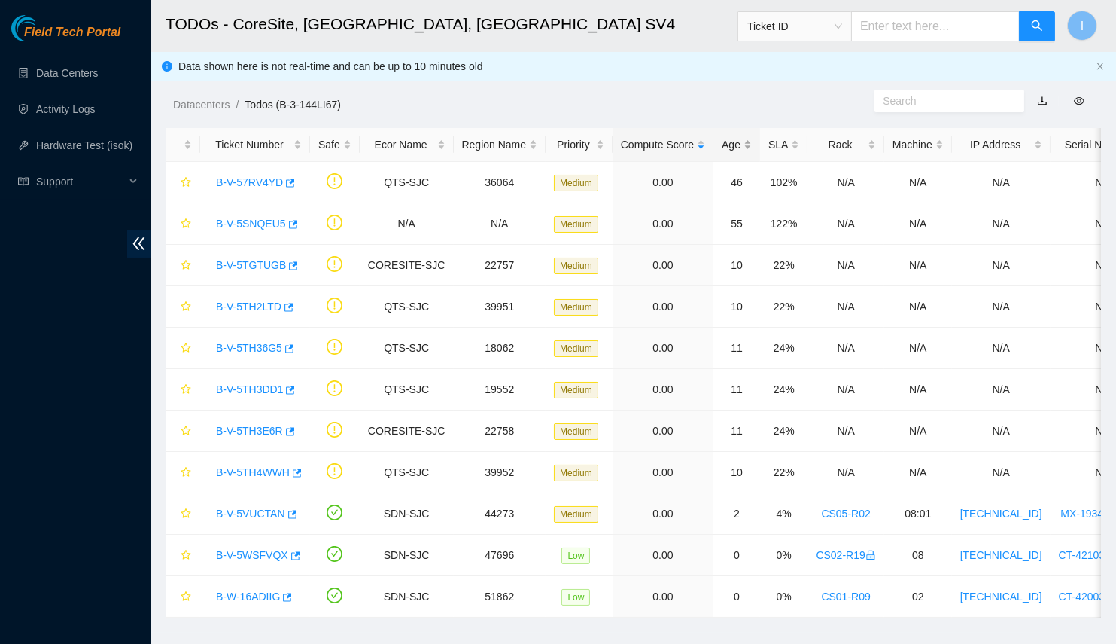
click at [722, 147] on div "Age" at bounding box center [737, 144] width 30 height 17
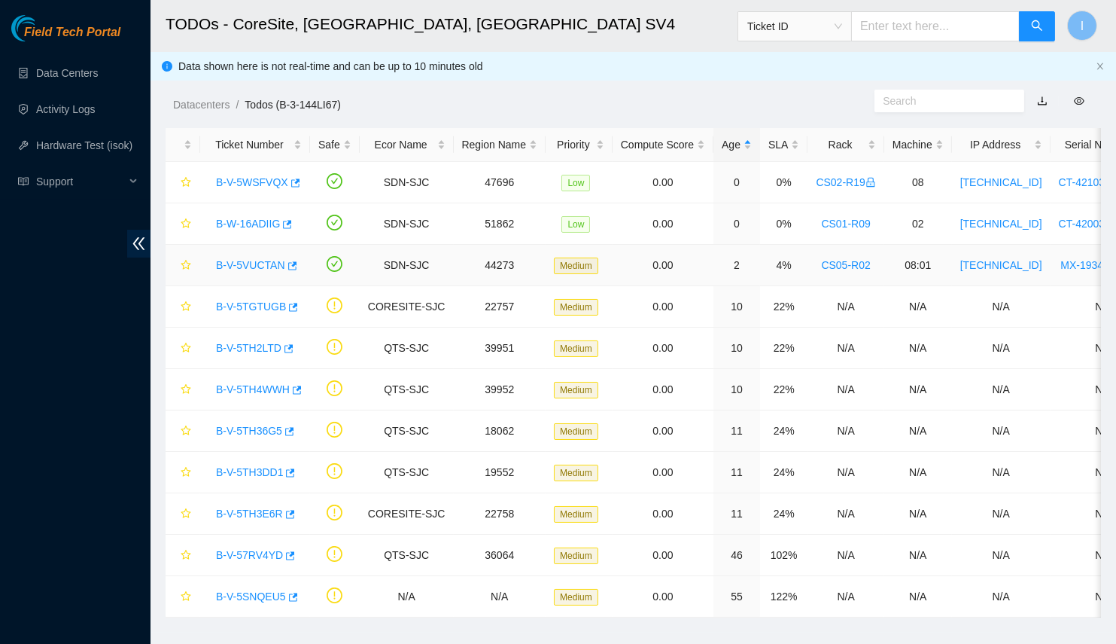
click at [259, 255] on div "B-V-5VUCTAN" at bounding box center [255, 265] width 93 height 24
click at [258, 266] on link "B-V-5VUCTAN" at bounding box center [250, 265] width 69 height 12
